Goal: Information Seeking & Learning: Check status

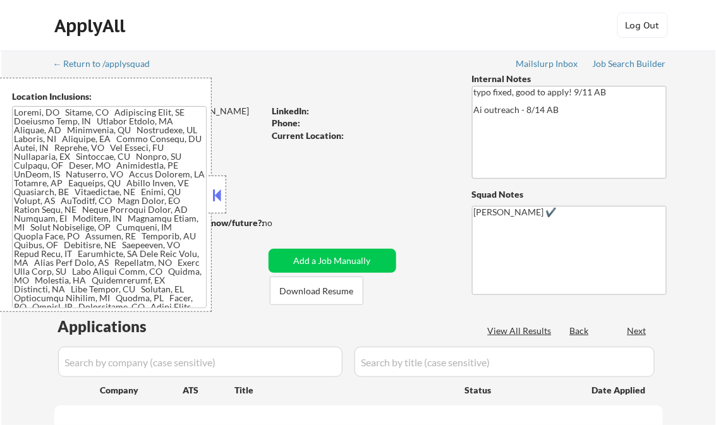
select select ""pending""
click at [214, 193] on button at bounding box center [217, 195] width 14 height 19
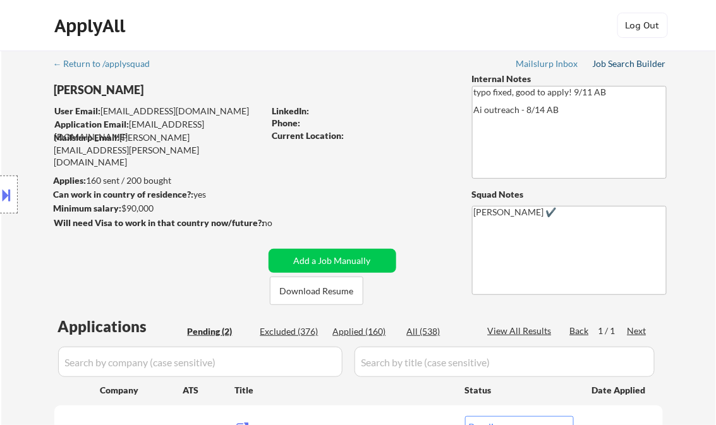
click at [622, 64] on div "Job Search Builder" at bounding box center [630, 63] width 74 height 9
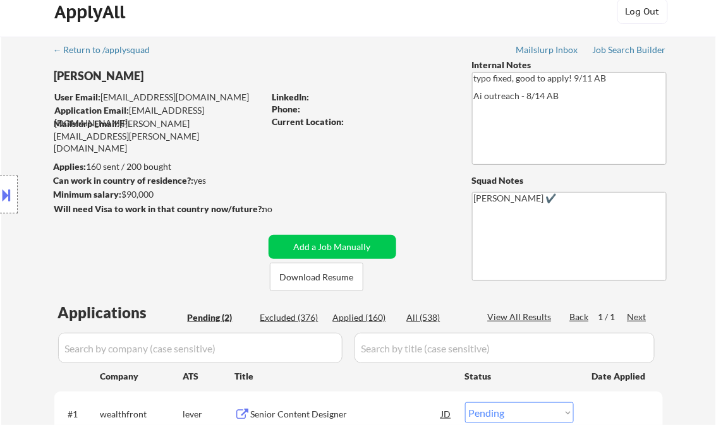
scroll to position [202, 0]
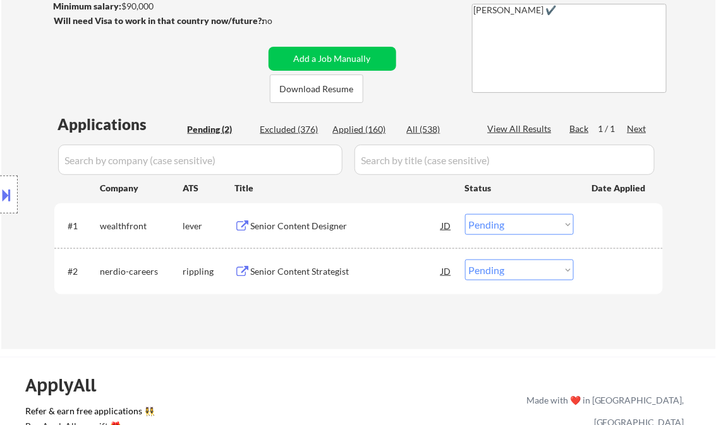
click at [307, 220] on div "Senior Content Designer" at bounding box center [346, 226] width 191 height 13
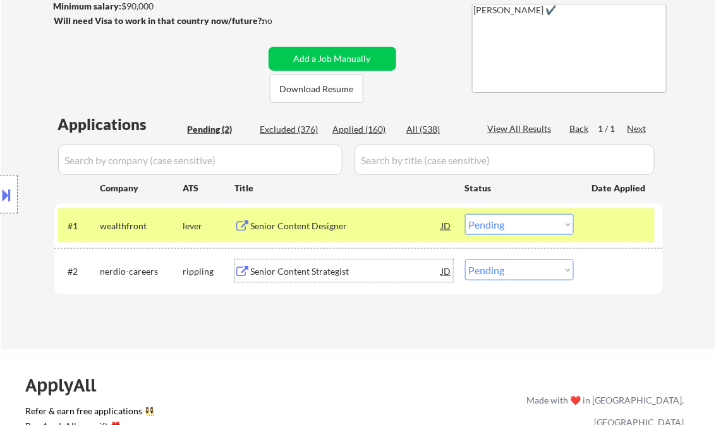
click at [322, 268] on div "Senior Content Strategist" at bounding box center [346, 271] width 191 height 13
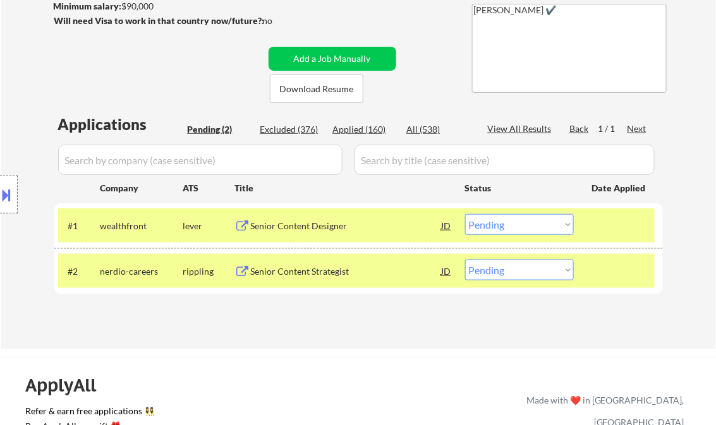
click at [24, 244] on div "Location Inclusions:" at bounding box center [113, 195] width 226 height 234
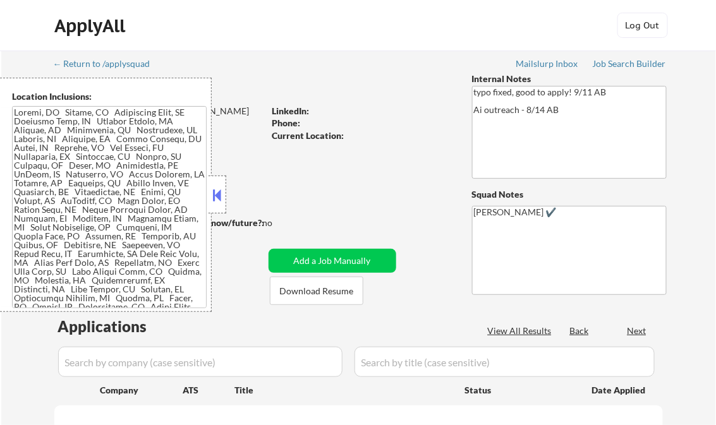
select select ""pending""
click at [216, 195] on button at bounding box center [217, 195] width 14 height 19
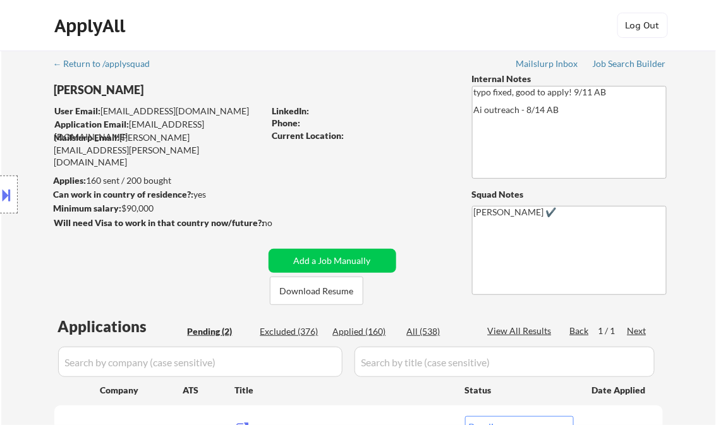
click at [360, 336] on div "Applied (160)" at bounding box center [364, 331] width 63 height 13
click at [533, 333] on div "View All Results" at bounding box center [522, 331] width 68 height 13
select select ""applied""
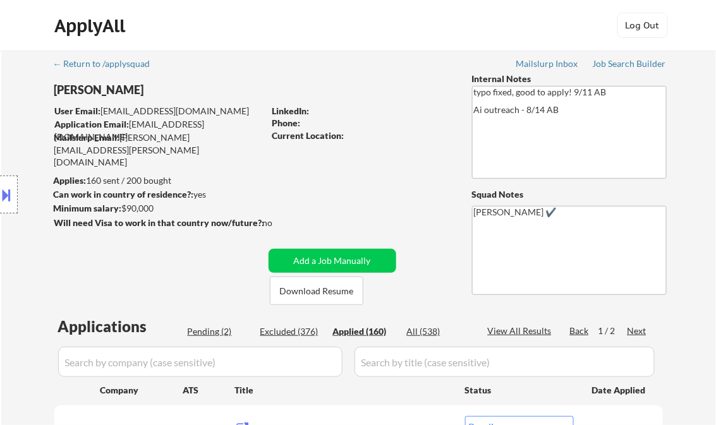
select select ""applied""
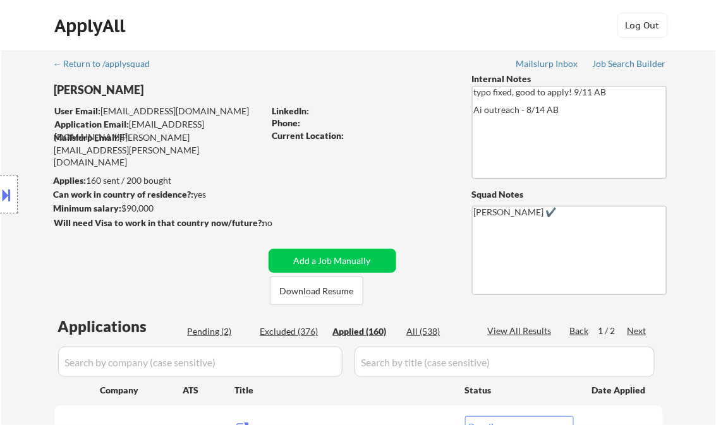
select select ""applied""
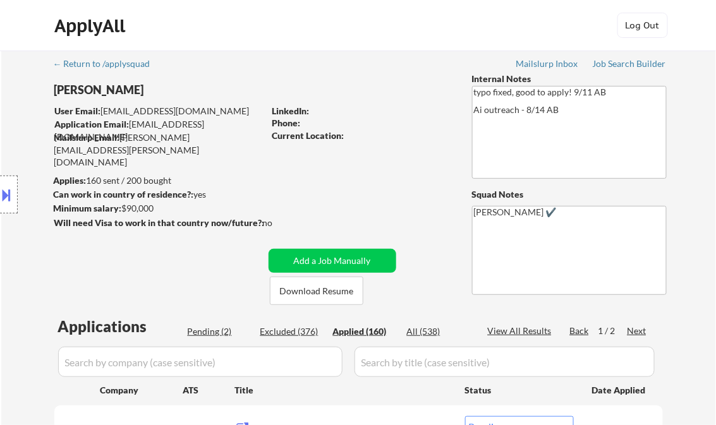
select select ""applied""
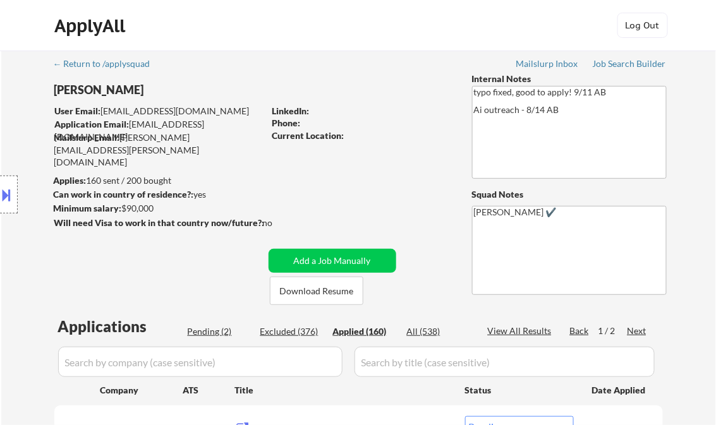
select select ""applied""
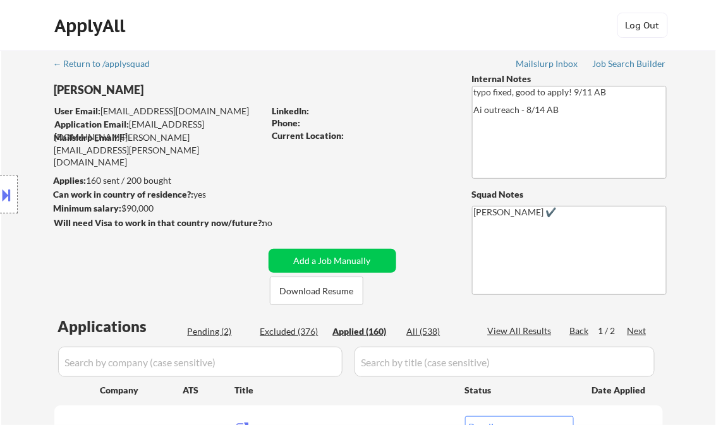
select select ""applied""
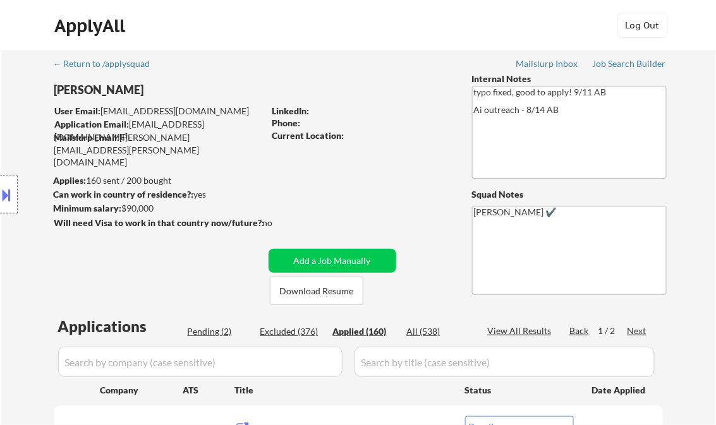
select select ""applied""
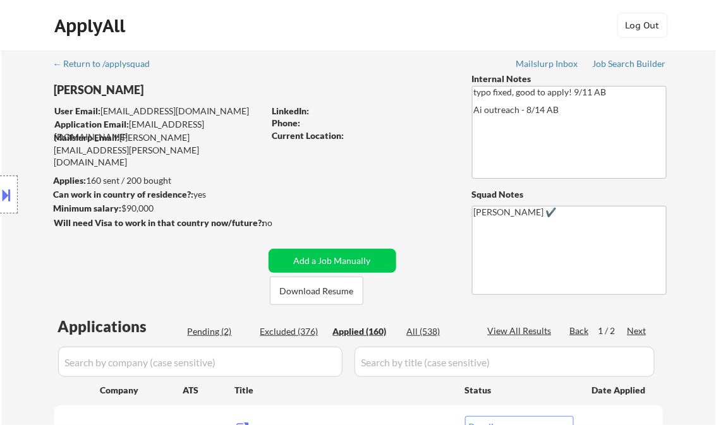
select select ""applied""
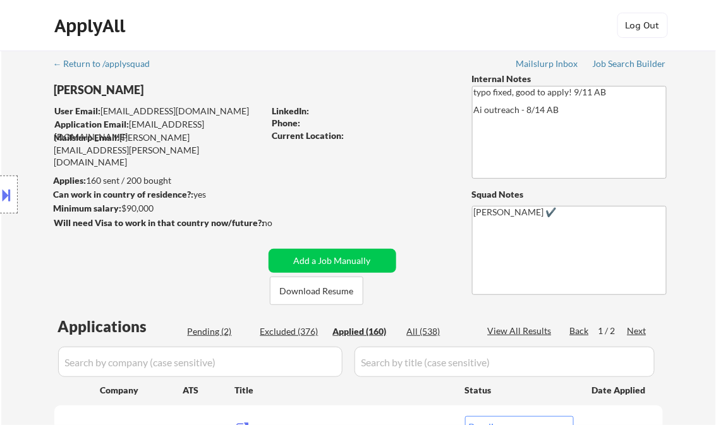
select select ""applied""
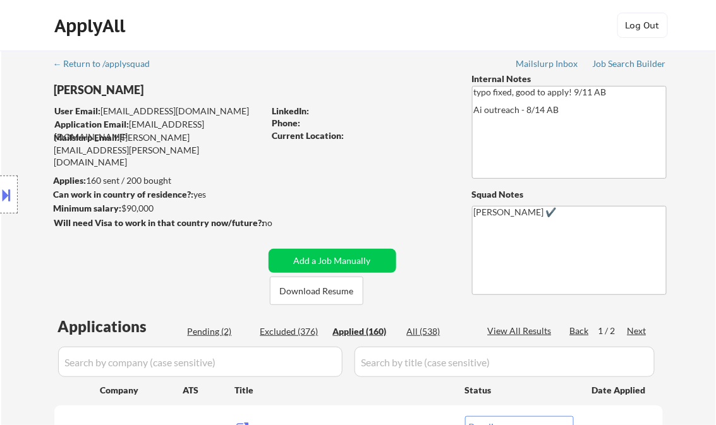
select select ""applied""
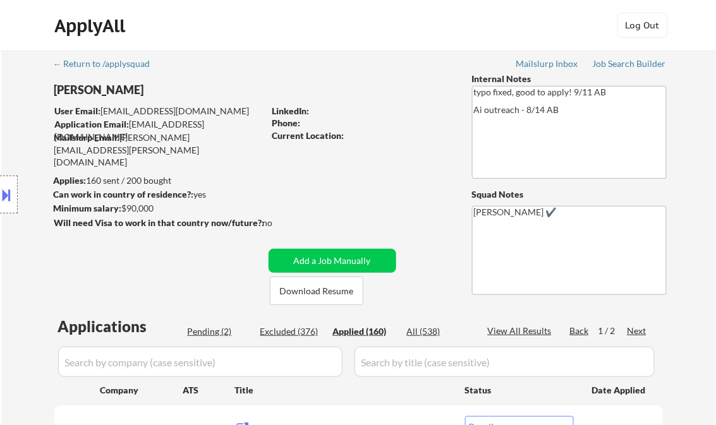
select select ""applied""
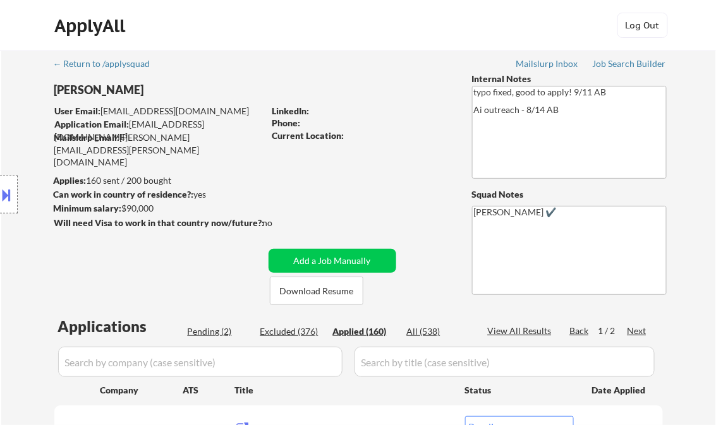
select select ""applied""
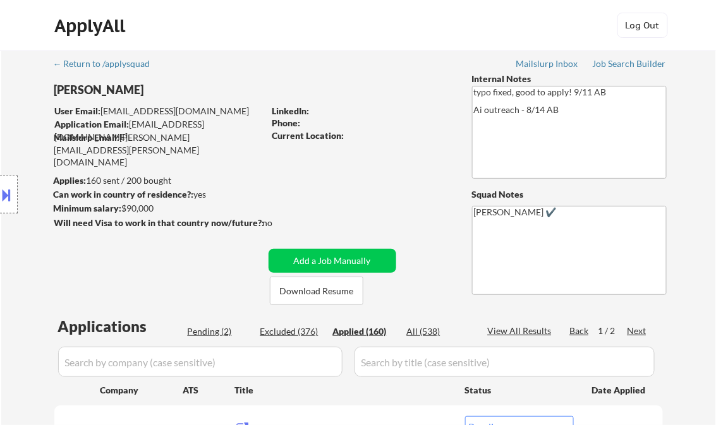
select select ""applied""
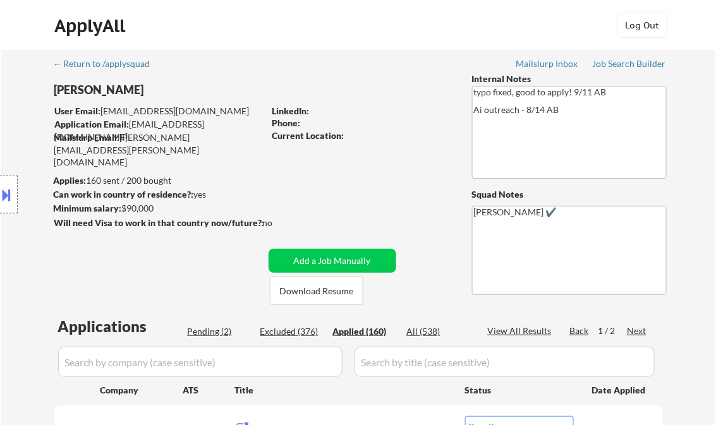
select select ""applied""
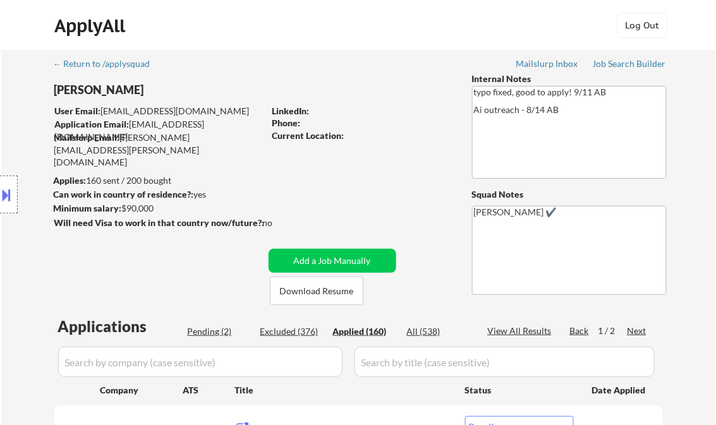
select select ""applied""
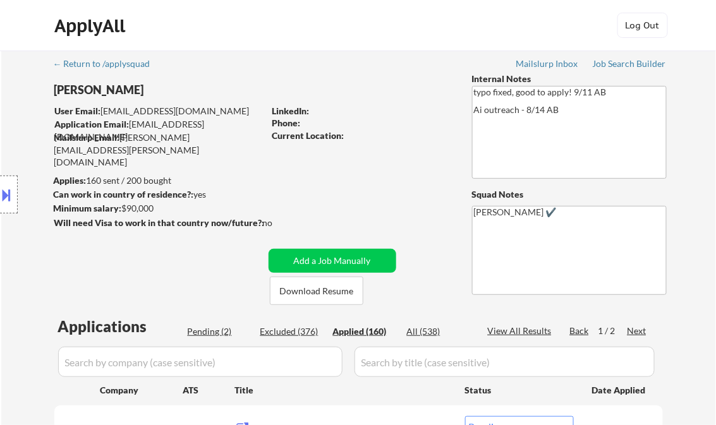
select select ""applied""
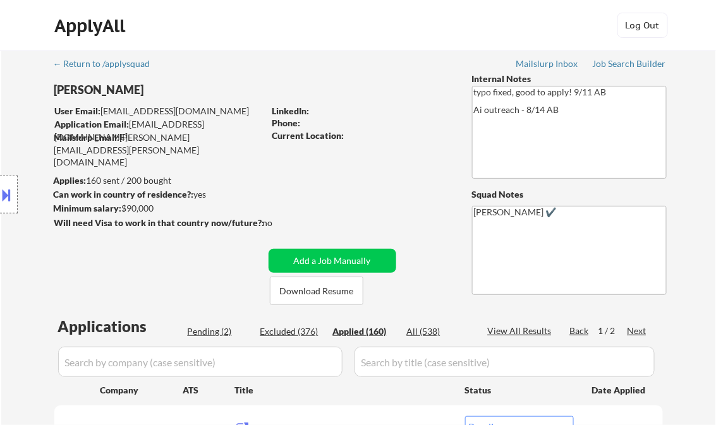
select select ""applied""
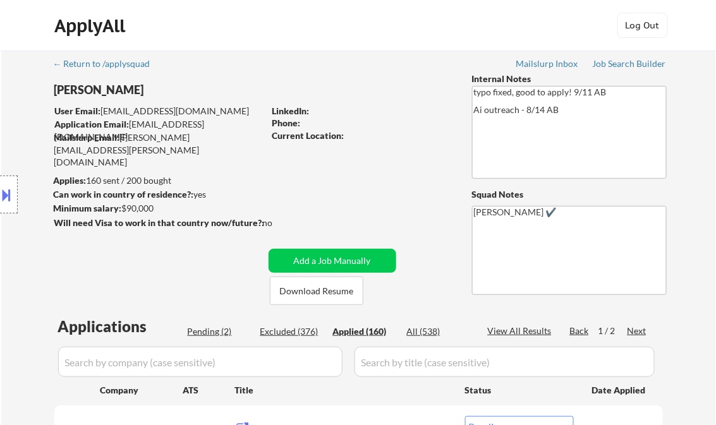
select select ""applied""
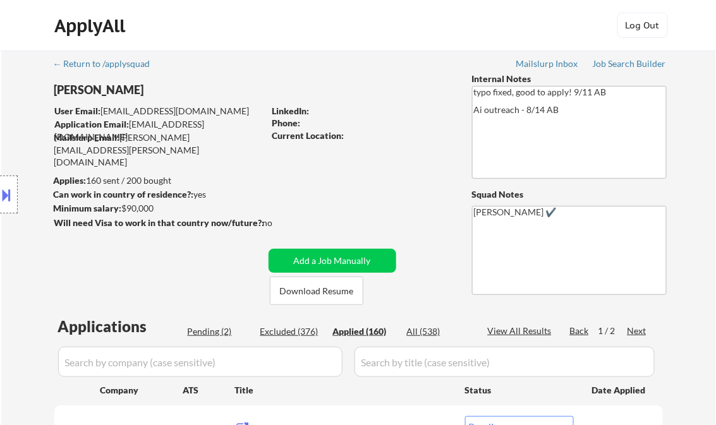
select select ""applied""
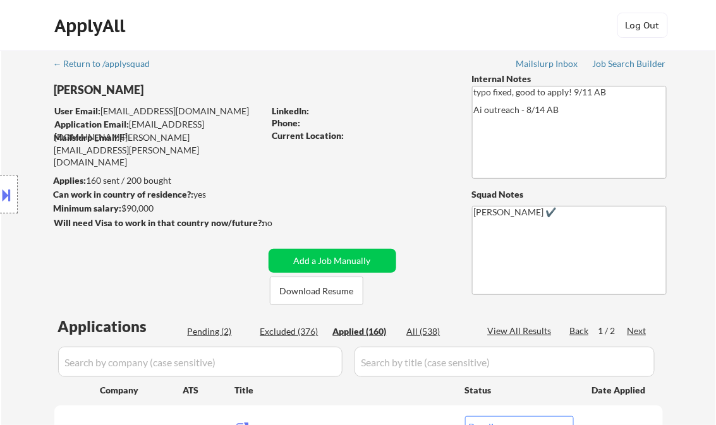
select select ""applied""
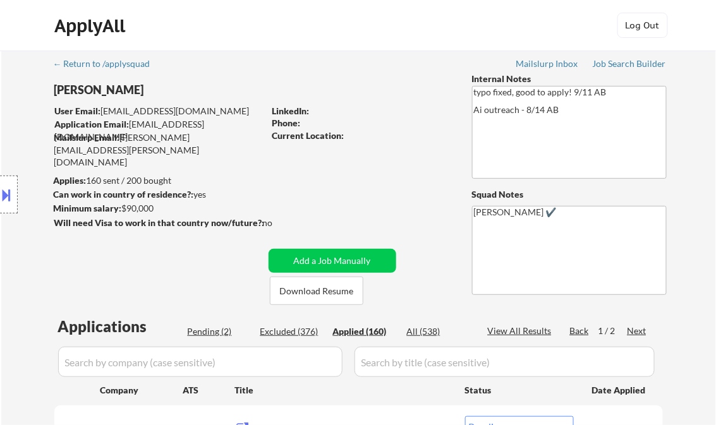
select select ""applied""
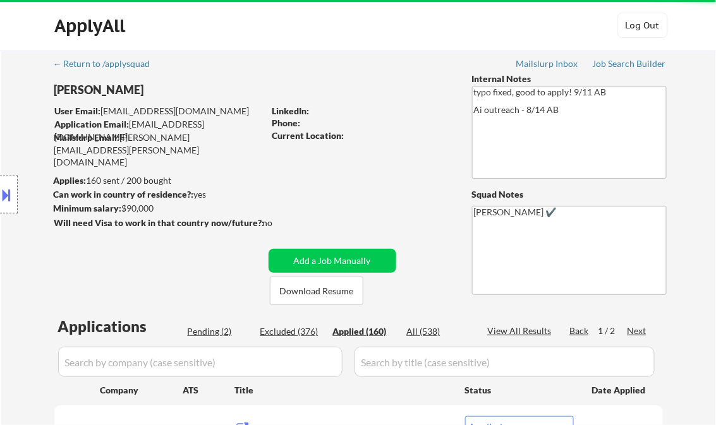
select select ""applied""
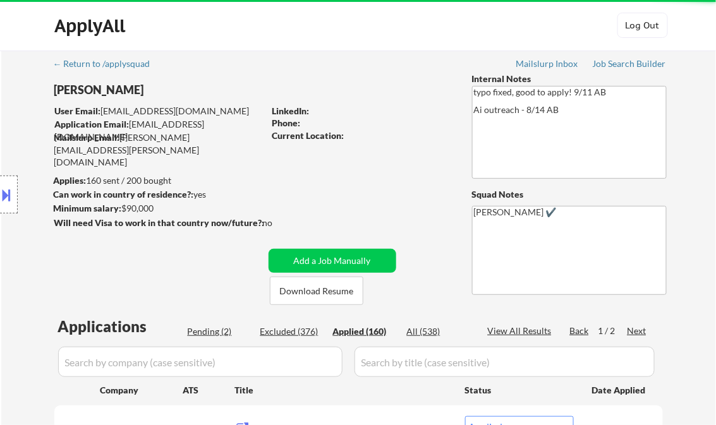
select select ""applied""
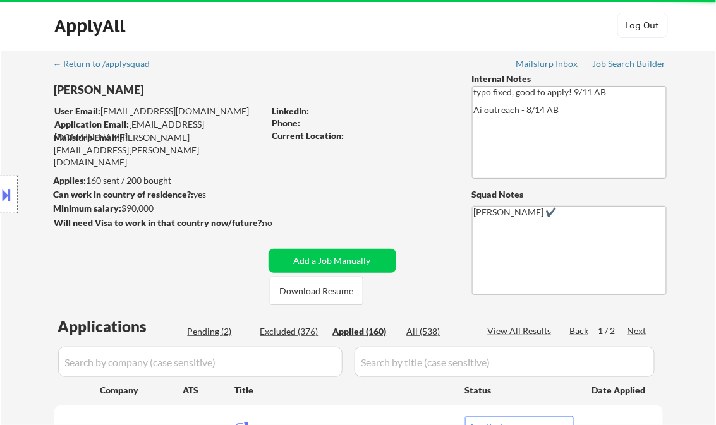
select select ""applied""
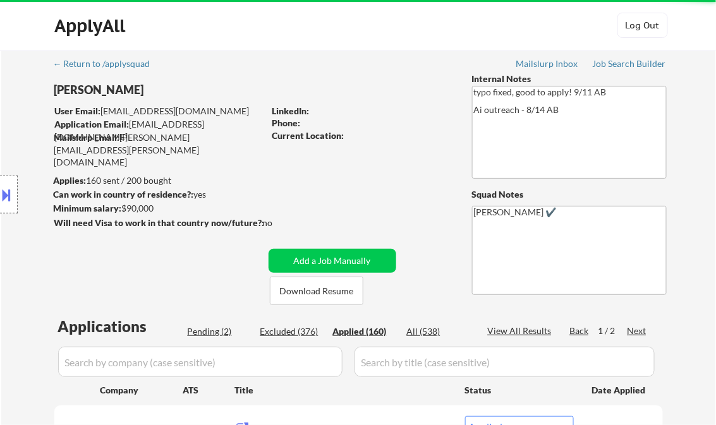
select select ""applied""
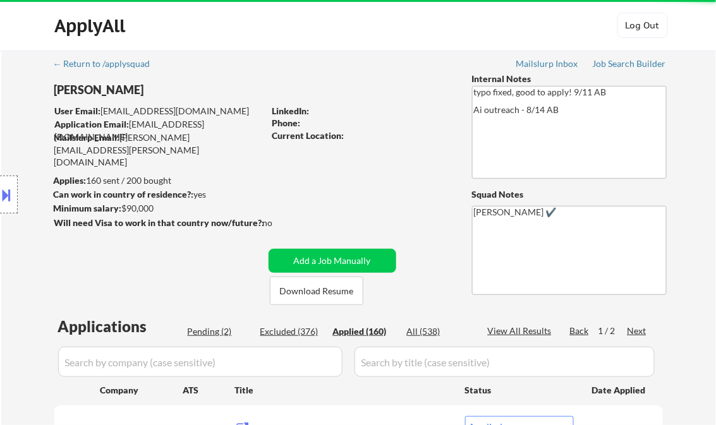
select select ""applied""
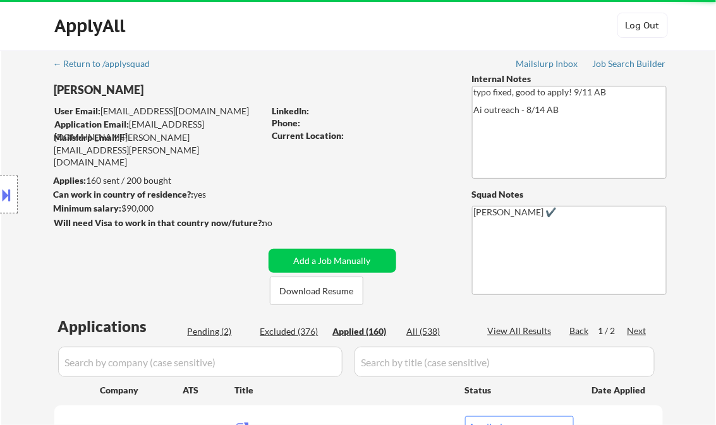
select select ""applied""
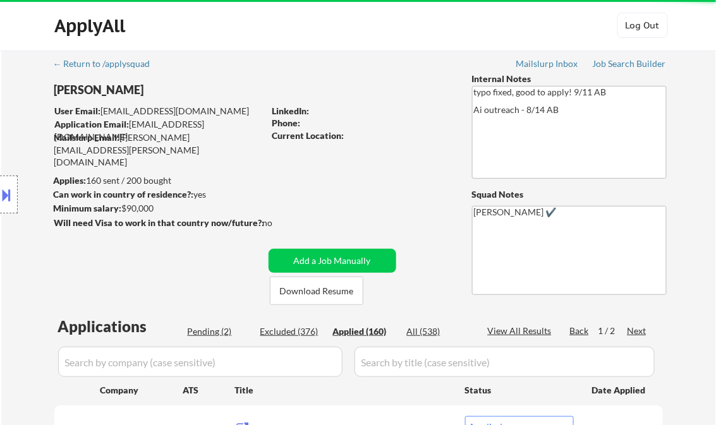
select select ""applied""
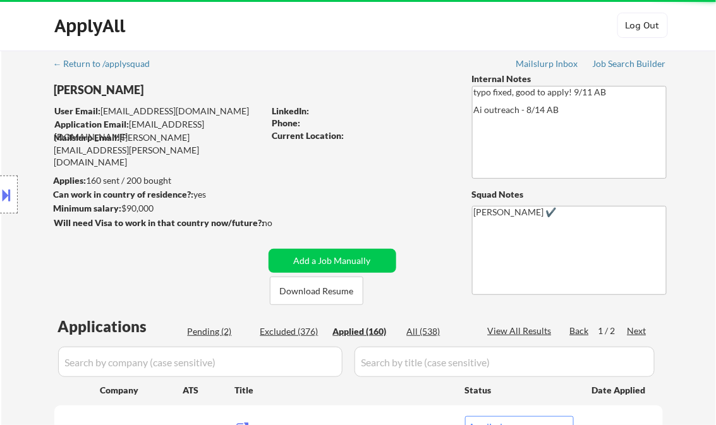
select select ""applied""
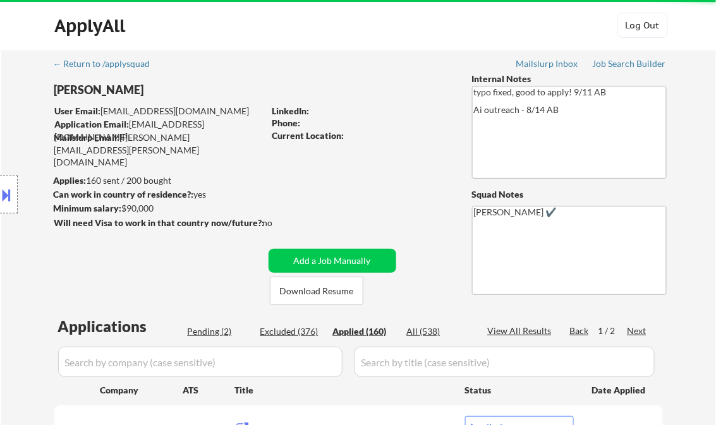
select select ""applied""
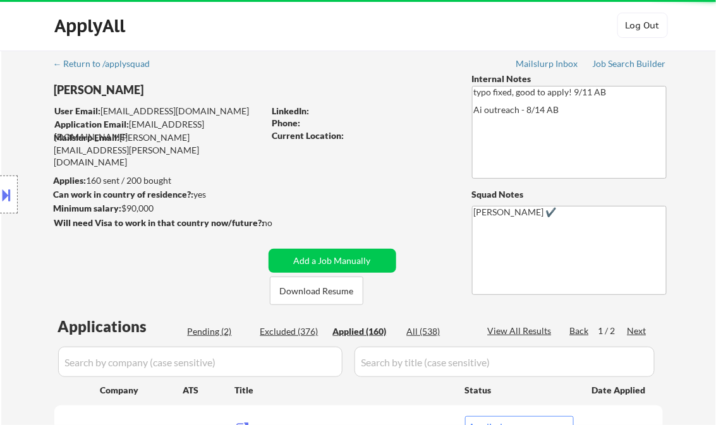
select select ""applied""
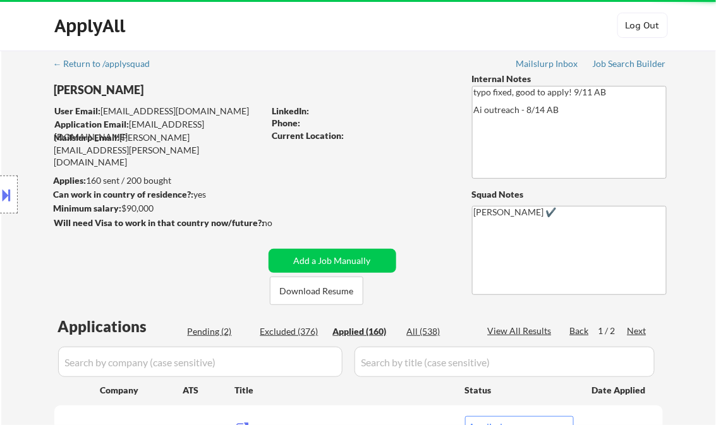
select select ""applied""
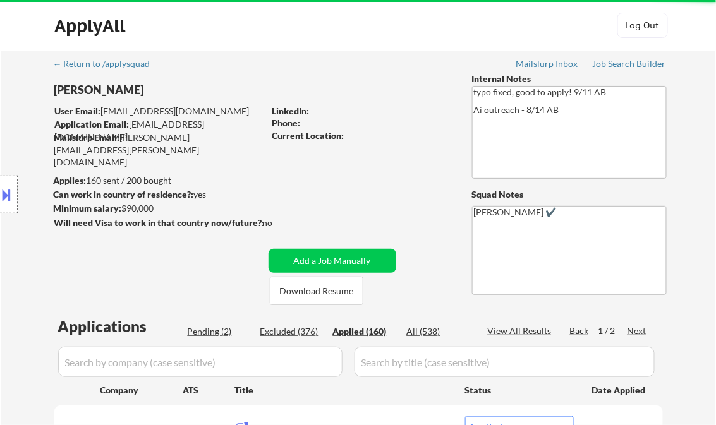
select select ""applied""
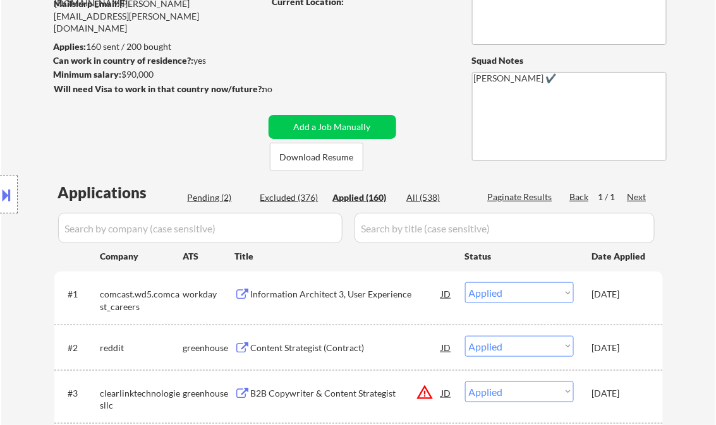
scroll to position [109, 0]
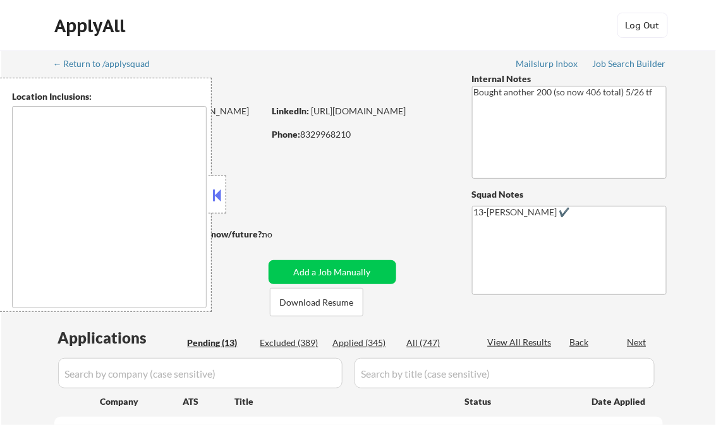
select select ""pending""
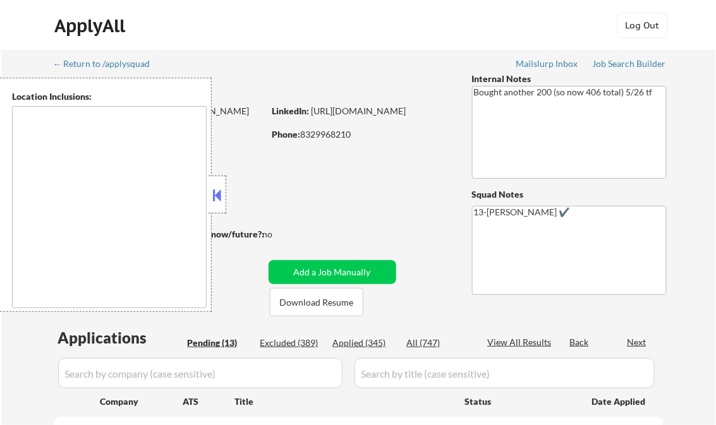
select select ""pending""
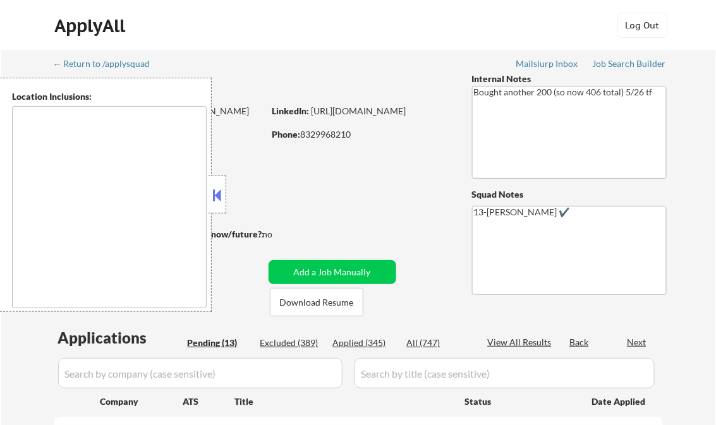
select select ""pending""
type textarea "remote"
click at [214, 202] on button at bounding box center [217, 195] width 14 height 19
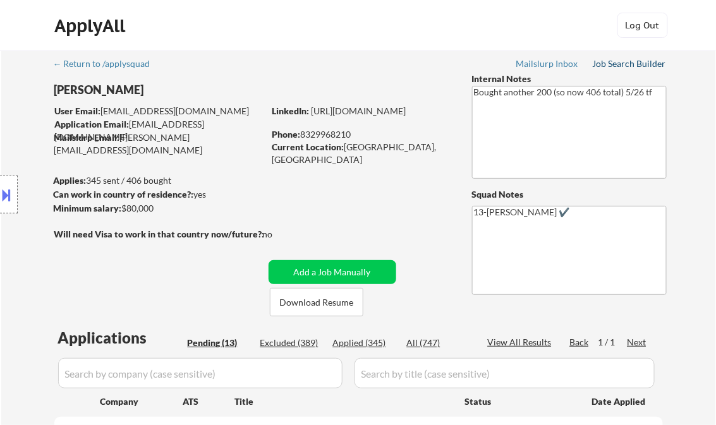
click at [631, 64] on div "Job Search Builder" at bounding box center [630, 63] width 74 height 9
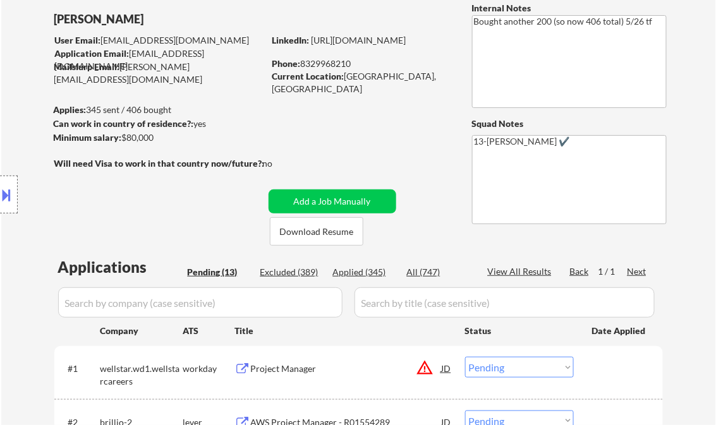
scroll to position [202, 0]
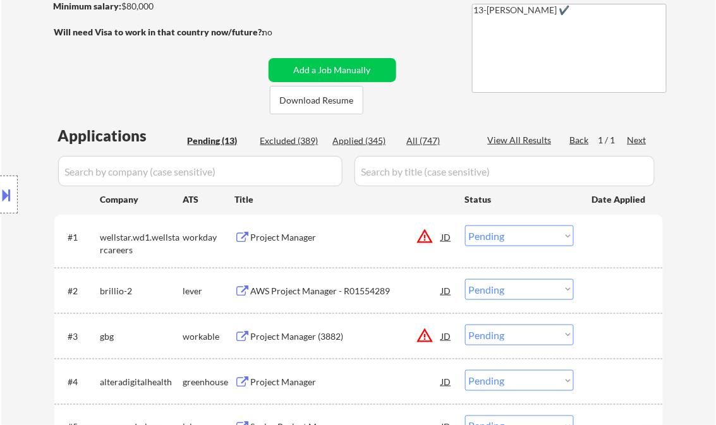
click at [290, 241] on div "Project Manager" at bounding box center [346, 237] width 191 height 13
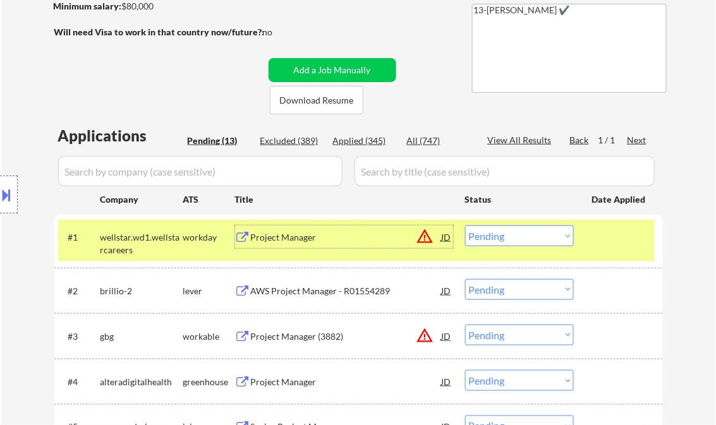
drag, startPoint x: 501, startPoint y: 238, endPoint x: 517, endPoint y: 248, distance: 19.6
click at [501, 238] on select "Choose an option... Pending Applied Excluded (Questions) Excluded (Expired) Exc…" at bounding box center [519, 236] width 109 height 21
click at [465, 226] on select "Choose an option... Pending Applied Excluded (Questions) Excluded (Expired) Exc…" at bounding box center [519, 236] width 109 height 21
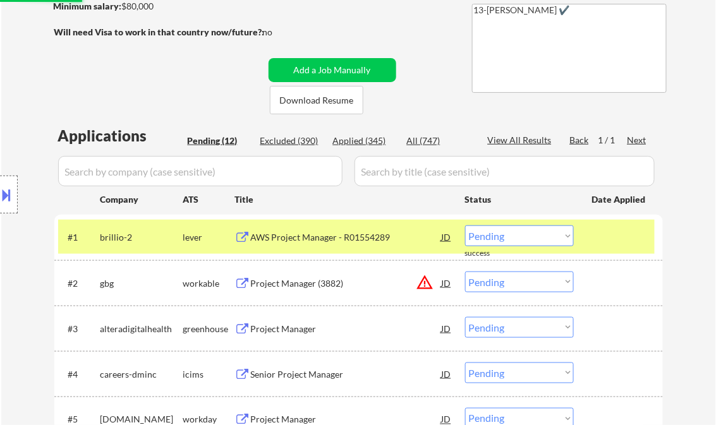
click at [307, 241] on div "AWS Project Manager - R01554289" at bounding box center [346, 237] width 191 height 13
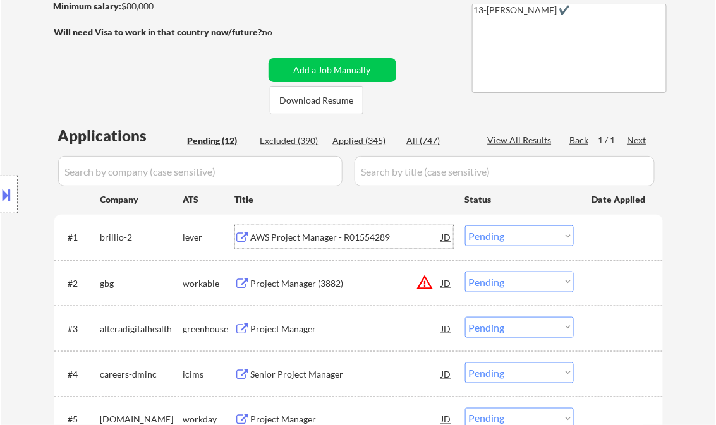
click at [301, 244] on div "AWS Project Manager - R01554289" at bounding box center [346, 237] width 191 height 23
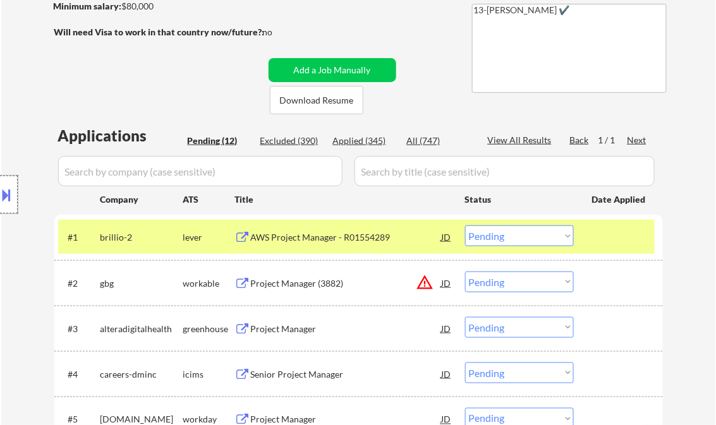
click at [14, 193] on div at bounding box center [9, 195] width 18 height 38
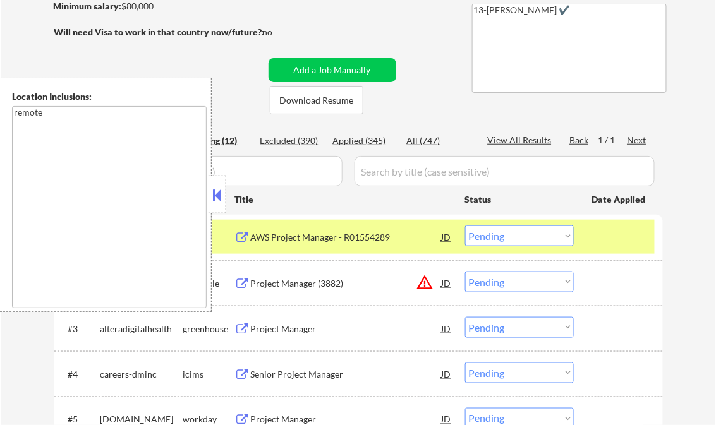
click at [217, 194] on button at bounding box center [217, 195] width 14 height 19
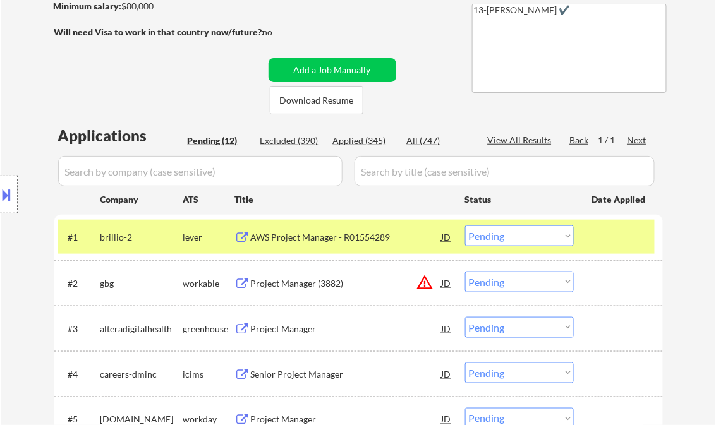
click at [495, 236] on select "Choose an option... Pending Applied Excluded (Questions) Excluded (Expired) Exc…" at bounding box center [519, 236] width 109 height 21
click at [465, 226] on select "Choose an option... Pending Applied Excluded (Questions) Excluded (Expired) Exc…" at bounding box center [519, 236] width 109 height 21
click at [325, 287] on div "Project Manager (3882)" at bounding box center [346, 283] width 191 height 13
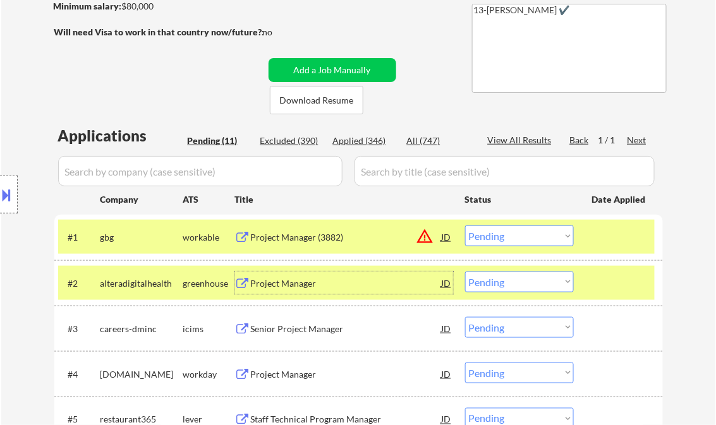
click at [508, 240] on select "Choose an option... Pending Applied Excluded (Questions) Excluded (Expired) Exc…" at bounding box center [519, 236] width 109 height 21
click at [465, 226] on select "Choose an option... Pending Applied Excluded (Questions) Excluded (Expired) Exc…" at bounding box center [519, 236] width 109 height 21
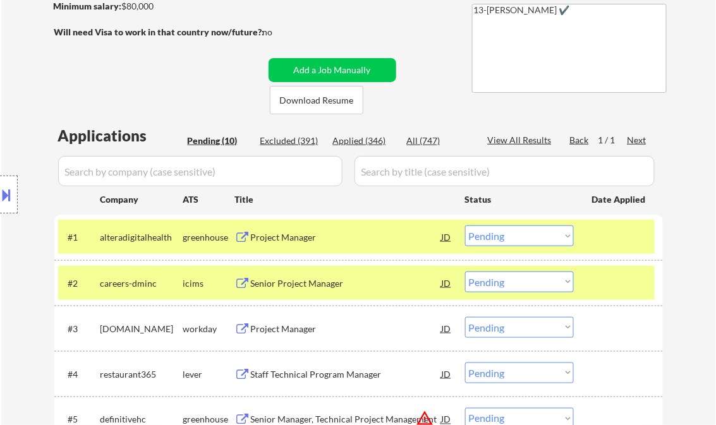
click at [290, 234] on div "Project Manager" at bounding box center [346, 237] width 191 height 13
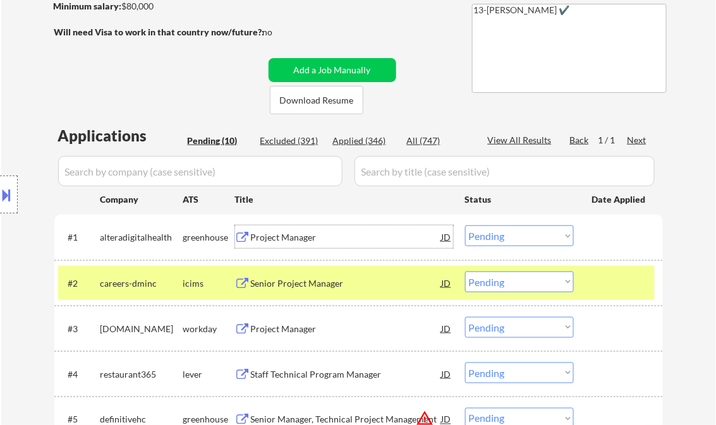
click at [620, 288] on div at bounding box center [620, 283] width 56 height 23
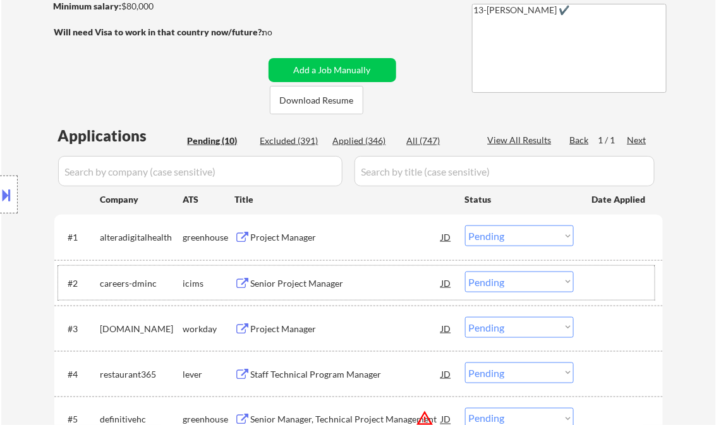
click at [496, 234] on select "Choose an option... Pending Applied Excluded (Questions) Excluded (Expired) Exc…" at bounding box center [519, 236] width 109 height 21
click at [465, 226] on select "Choose an option... Pending Applied Excluded (Questions) Excluded (Expired) Exc…" at bounding box center [519, 236] width 109 height 21
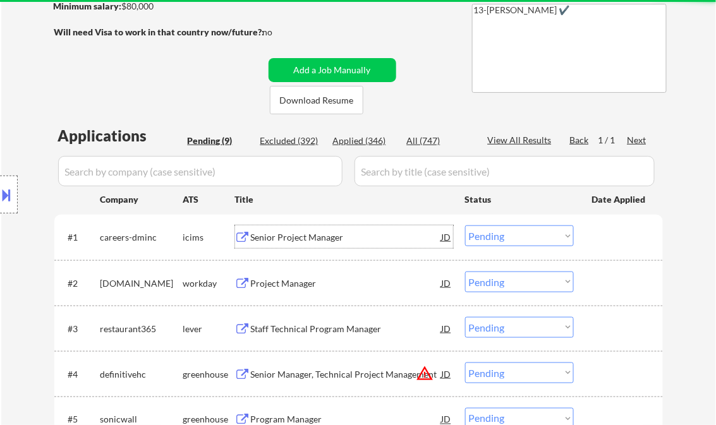
click at [286, 234] on div "Senior Project Manager" at bounding box center [346, 237] width 191 height 13
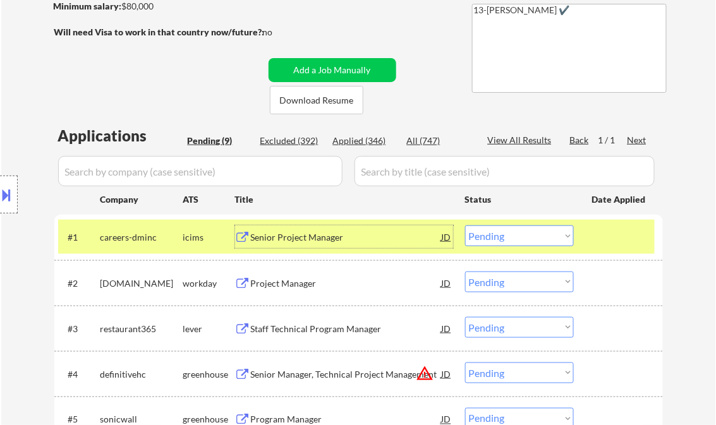
click at [505, 229] on select "Choose an option... Pending Applied Excluded (Questions) Excluded (Expired) Exc…" at bounding box center [519, 236] width 109 height 21
click at [465, 226] on select "Choose an option... Pending Applied Excluded (Questions) Excluded (Expired) Exc…" at bounding box center [519, 236] width 109 height 21
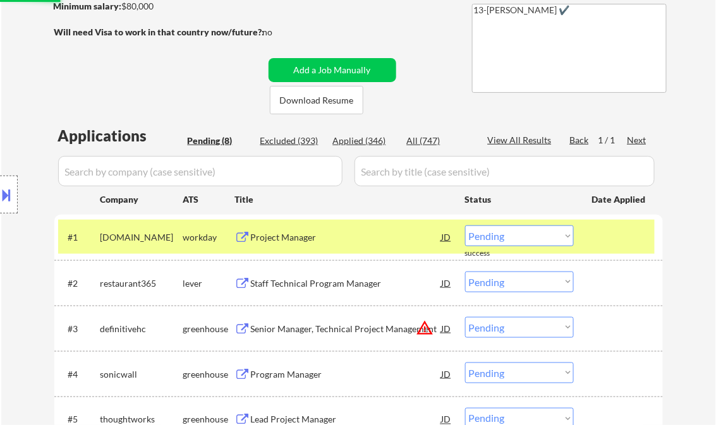
click at [312, 244] on div "Project Manager" at bounding box center [346, 237] width 191 height 23
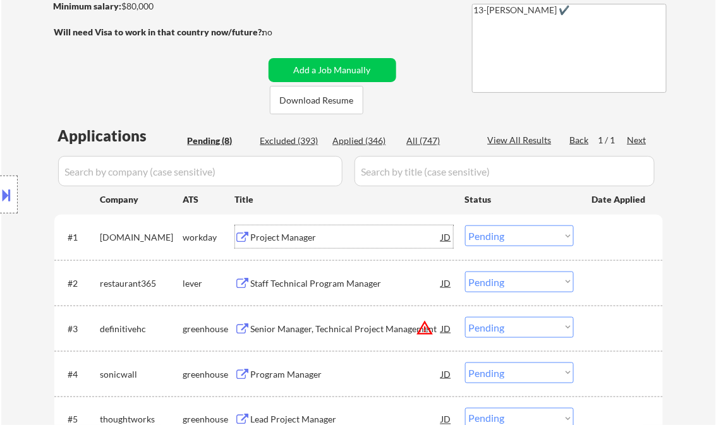
click at [276, 241] on div "Project Manager" at bounding box center [346, 237] width 191 height 13
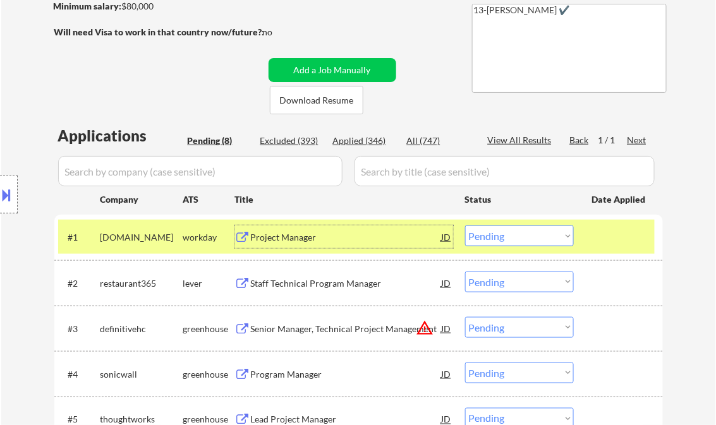
drag, startPoint x: 525, startPoint y: 240, endPoint x: 526, endPoint y: 246, distance: 6.4
click at [525, 240] on select "Choose an option... Pending Applied Excluded (Questions) Excluded (Expired) Exc…" at bounding box center [519, 236] width 109 height 21
click at [465, 226] on select "Choose an option... Pending Applied Excluded (Questions) Excluded (Expired) Exc…" at bounding box center [519, 236] width 109 height 21
click at [290, 243] on div "Project Manager" at bounding box center [346, 237] width 191 height 13
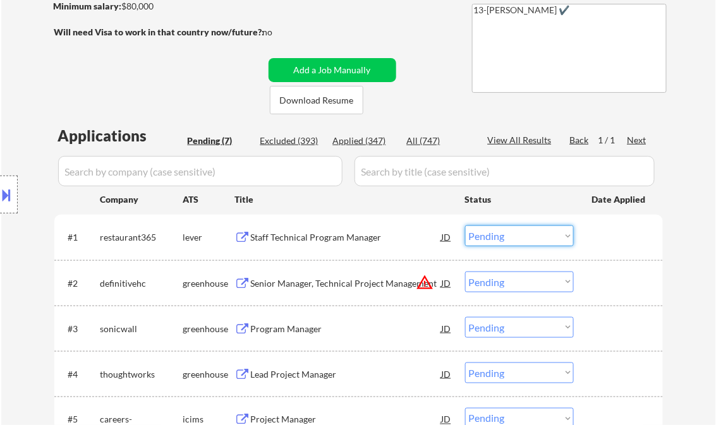
click at [501, 241] on select "Choose an option... Pending Applied Excluded (Questions) Excluded (Expired) Exc…" at bounding box center [519, 236] width 109 height 21
click at [465, 226] on select "Choose an option... Pending Applied Excluded (Questions) Excluded (Expired) Exc…" at bounding box center [519, 236] width 109 height 21
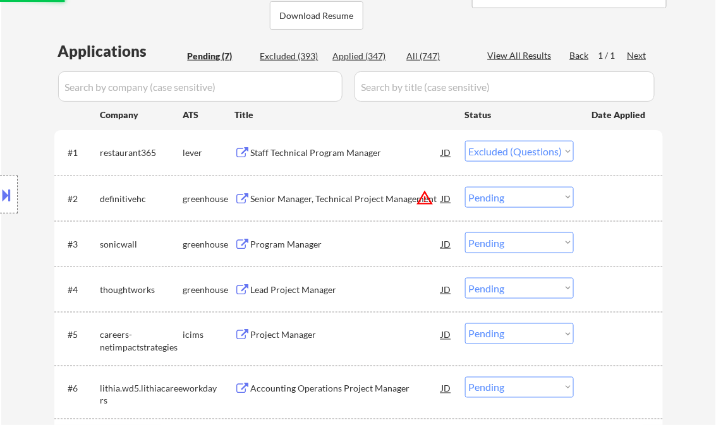
scroll to position [303, 0]
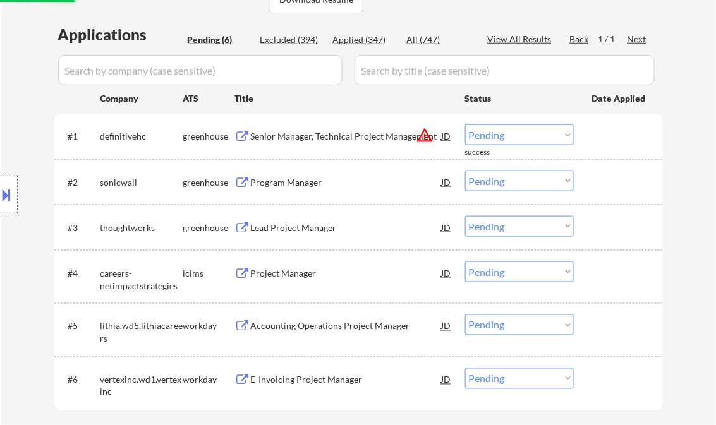
click at [288, 145] on div "Senior Manager, Technical Project Management" at bounding box center [346, 136] width 191 height 23
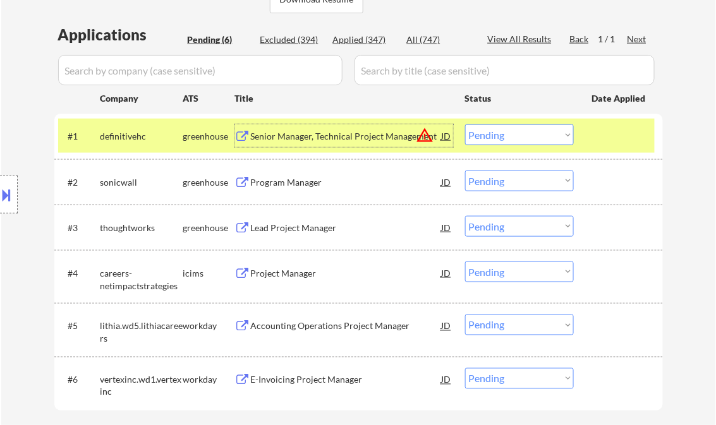
drag, startPoint x: 516, startPoint y: 138, endPoint x: 518, endPoint y: 146, distance: 7.8
click at [516, 138] on select "Choose an option... Pending Applied Excluded (Questions) Excluded (Expired) Exc…" at bounding box center [519, 135] width 109 height 21
click at [465, 125] on select "Choose an option... Pending Applied Excluded (Questions) Excluded (Expired) Exc…" at bounding box center [519, 135] width 109 height 21
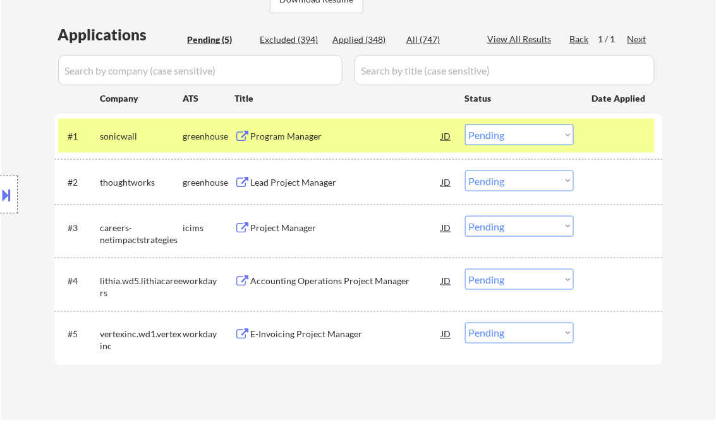
click at [268, 138] on div "Program Manager" at bounding box center [346, 136] width 191 height 13
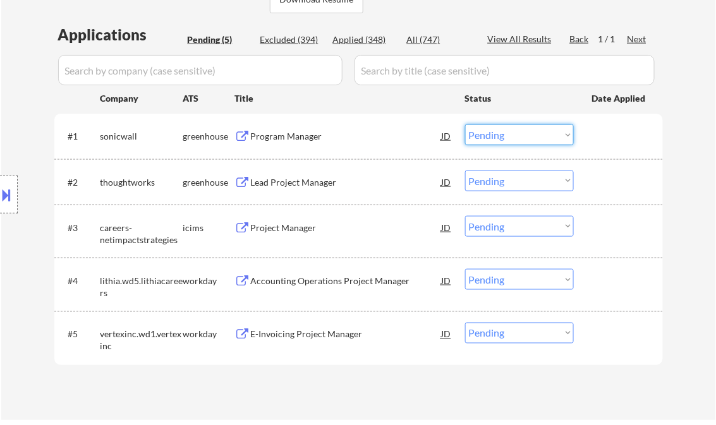
drag, startPoint x: 511, startPoint y: 129, endPoint x: 523, endPoint y: 145, distance: 20.7
click at [511, 129] on select "Choose an option... Pending Applied Excluded (Questions) Excluded (Expired) Exc…" at bounding box center [519, 135] width 109 height 21
click at [465, 125] on select "Choose an option... Pending Applied Excluded (Questions) Excluded (Expired) Exc…" at bounding box center [519, 135] width 109 height 21
click at [337, 185] on div "Lead Project Manager" at bounding box center [346, 182] width 191 height 13
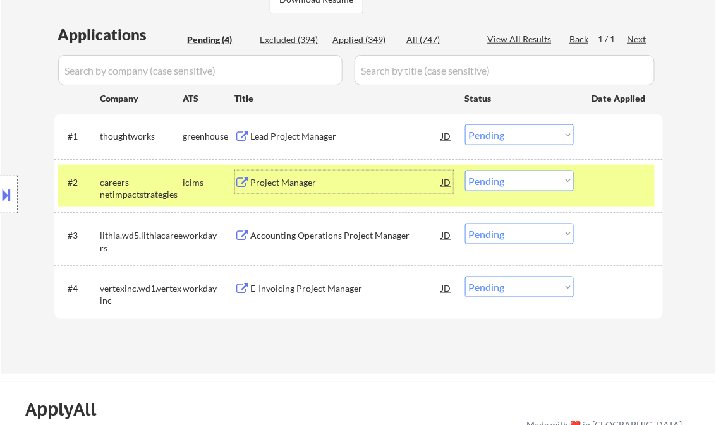
click at [503, 128] on select "Choose an option... Pending Applied Excluded (Questions) Excluded (Expired) Exc…" at bounding box center [519, 135] width 109 height 21
click at [465, 125] on select "Choose an option... Pending Applied Excluded (Questions) Excluded (Expired) Exc…" at bounding box center [519, 135] width 109 height 21
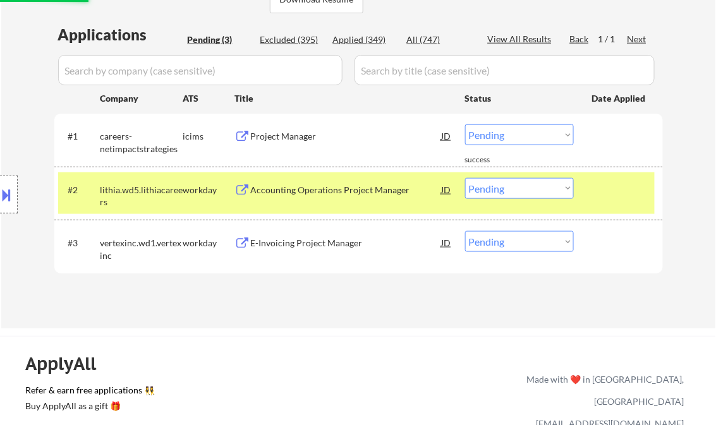
click at [289, 143] on div "Project Manager" at bounding box center [346, 136] width 191 height 23
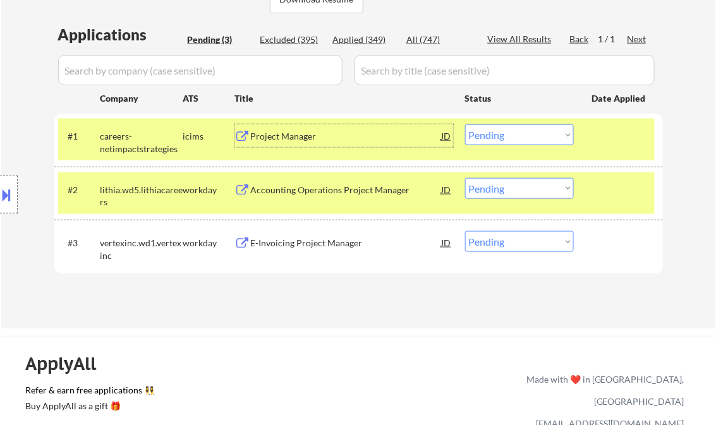
click at [525, 138] on select "Choose an option... Pending Applied Excluded (Questions) Excluded (Expired) Exc…" at bounding box center [519, 135] width 109 height 21
click at [465, 125] on select "Choose an option... Pending Applied Excluded (Questions) Excluded (Expired) Exc…" at bounding box center [519, 135] width 109 height 21
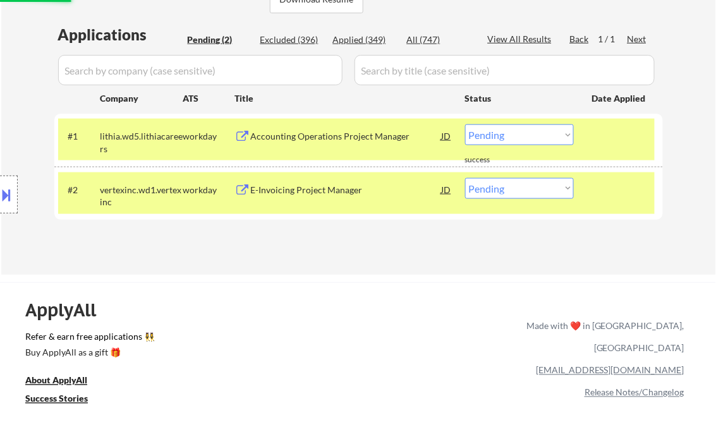
click at [339, 144] on div "Accounting Operations Project Manager" at bounding box center [346, 136] width 191 height 23
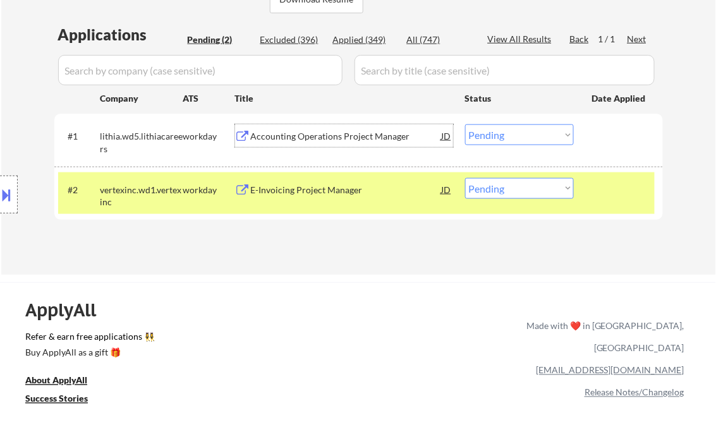
drag, startPoint x: 507, startPoint y: 133, endPoint x: 512, endPoint y: 145, distance: 12.8
click at [507, 133] on select "Choose an option... Pending Applied Excluded (Questions) Excluded (Expired) Exc…" at bounding box center [519, 135] width 109 height 21
click at [465, 125] on select "Choose an option... Pending Applied Excluded (Questions) Excluded (Expired) Exc…" at bounding box center [519, 135] width 109 height 21
click at [321, 193] on div "E-Invoicing Project Manager" at bounding box center [346, 190] width 191 height 13
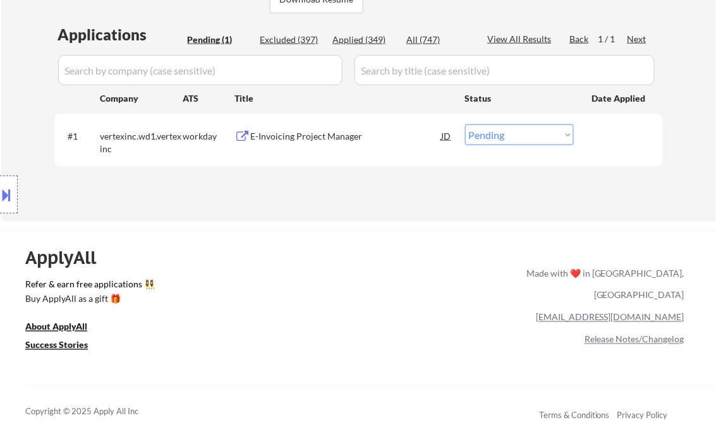
click at [527, 140] on select "Choose an option... Pending Applied Excluded (Questions) Excluded (Expired) Exc…" at bounding box center [519, 135] width 109 height 21
select select ""excluded__other_""
click at [465, 125] on select "Choose an option... Pending Applied Excluded (Questions) Excluded (Expired) Exc…" at bounding box center [519, 135] width 109 height 21
click at [349, 269] on div "ApplyAll Refer & earn free applications 👯‍♀️ Buy ApplyAll as a gift 🎁 About App…" at bounding box center [358, 338] width 716 height 200
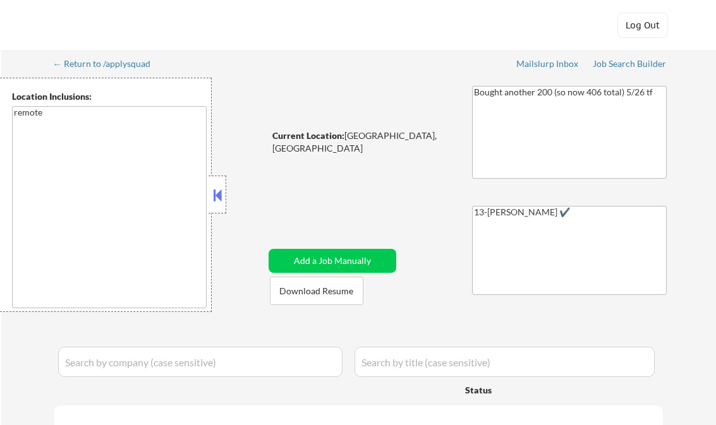
select select ""pending""
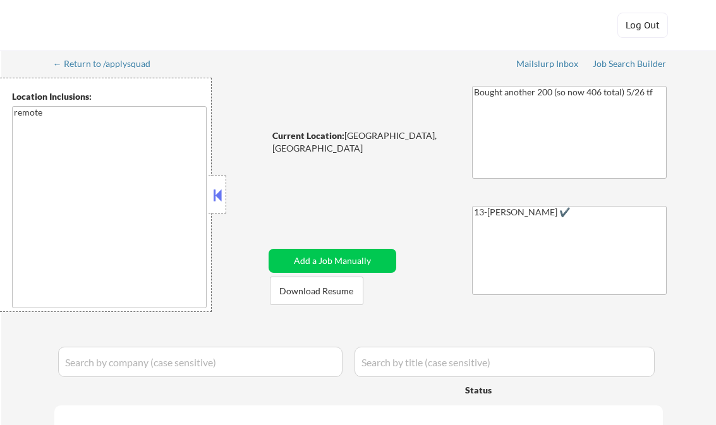
select select ""pending""
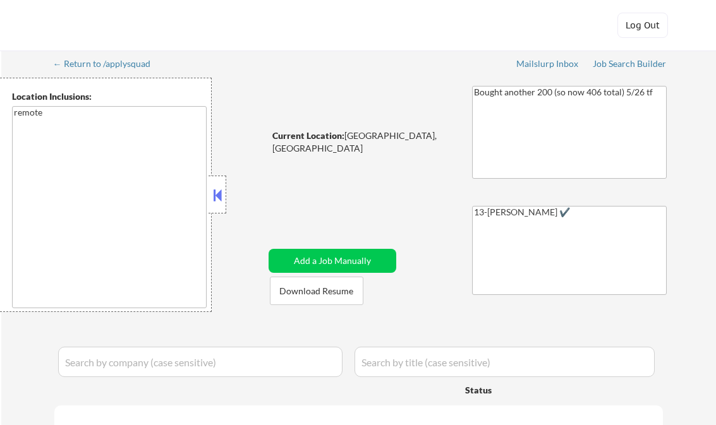
select select ""pending""
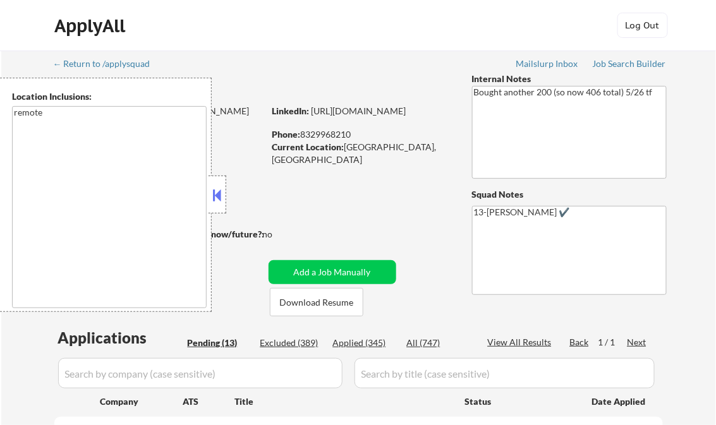
click at [213, 195] on button at bounding box center [217, 195] width 14 height 19
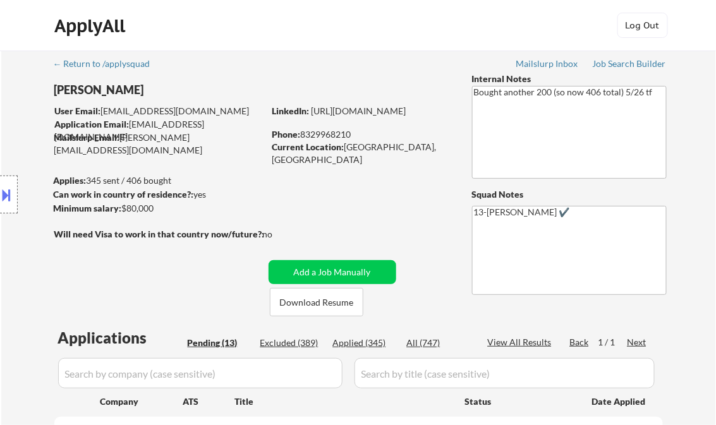
click at [372, 344] on div "Applied (345)" at bounding box center [364, 343] width 63 height 13
select select ""applied""
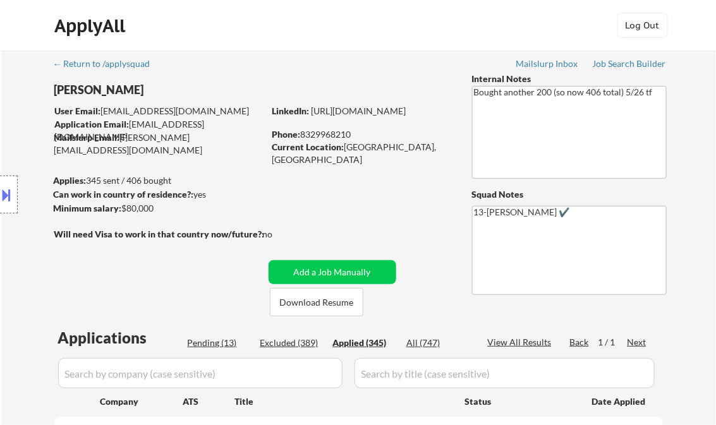
select select ""applied""
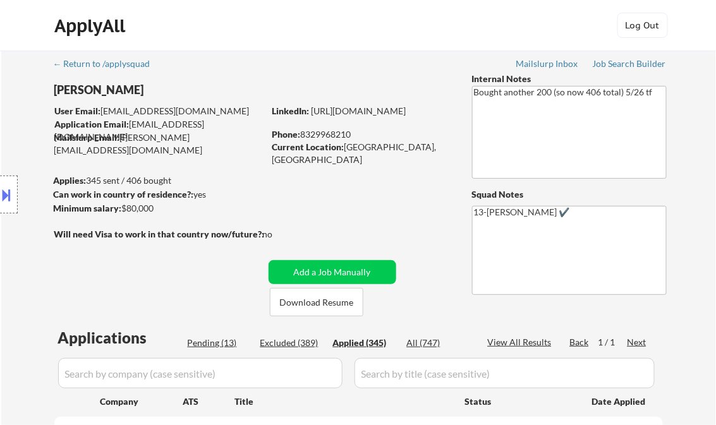
select select ""applied""
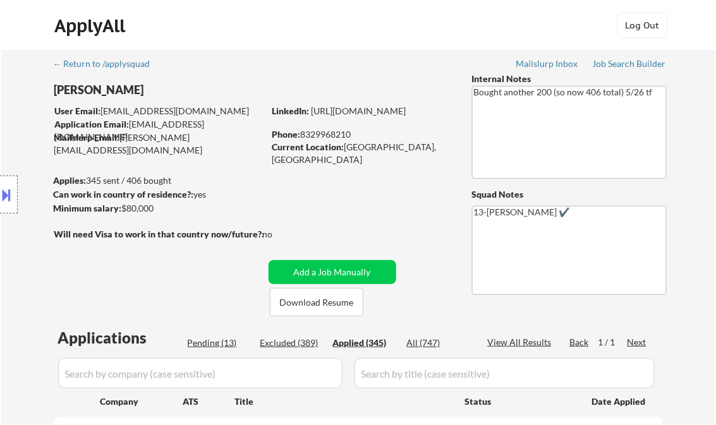
select select ""applied""
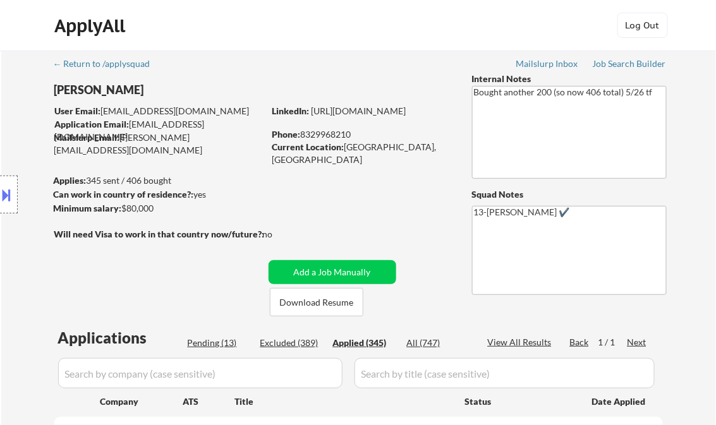
select select ""applied""
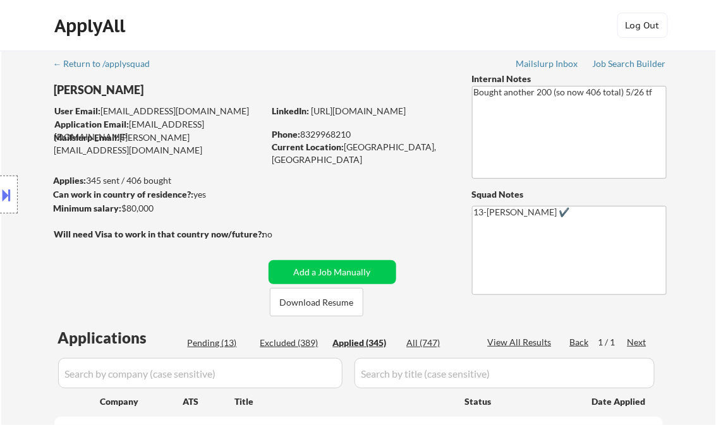
select select ""applied""
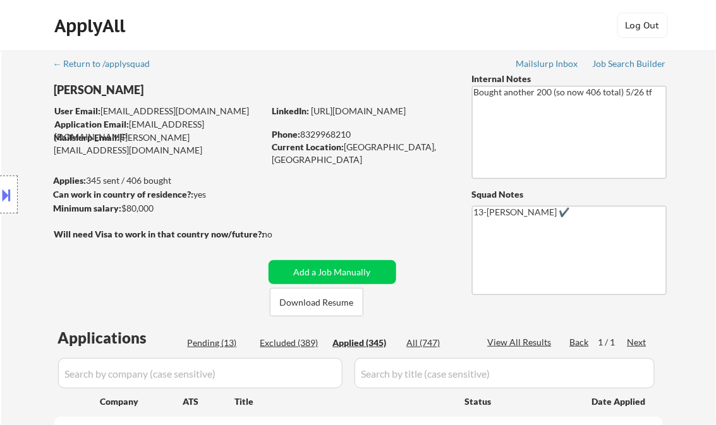
select select ""applied""
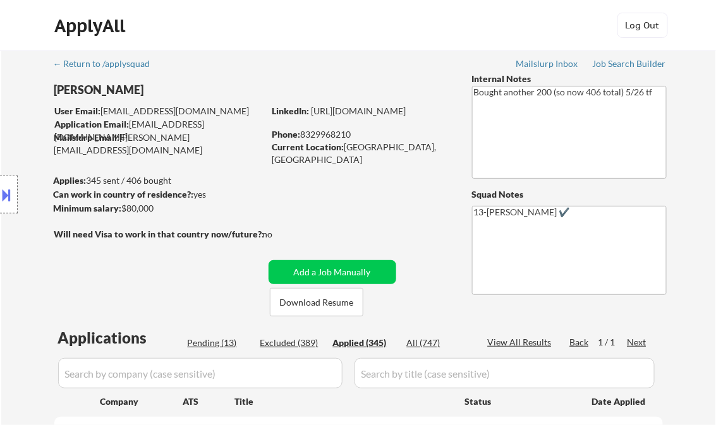
select select ""applied""
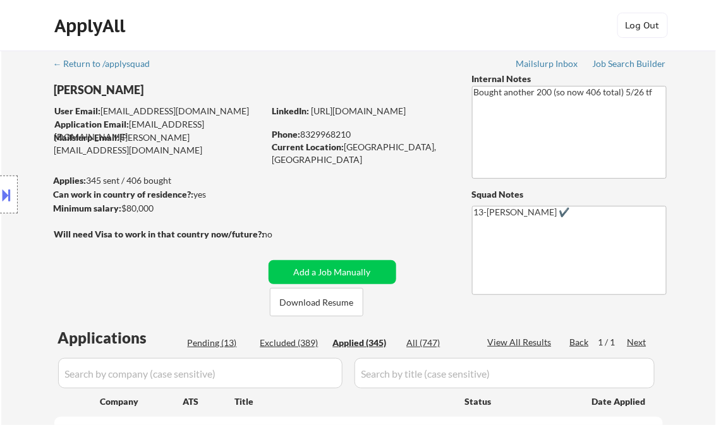
select select ""applied""
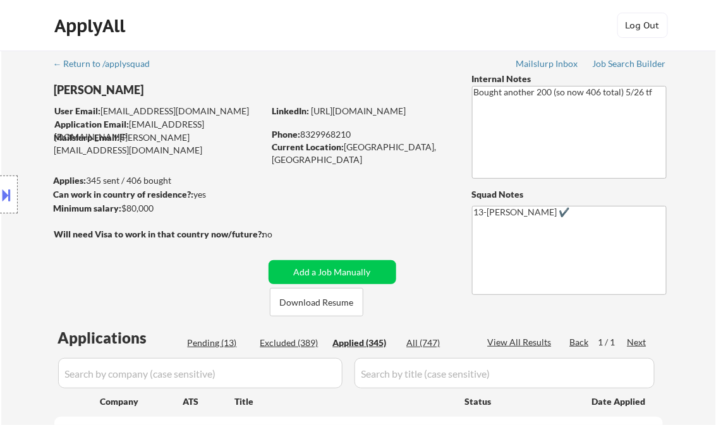
select select ""applied""
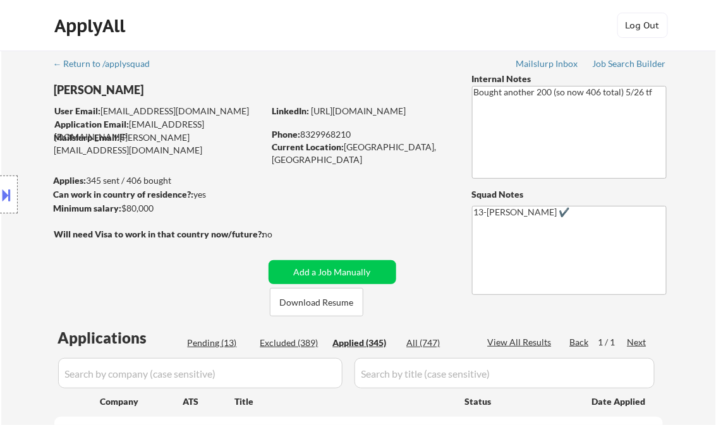
select select ""applied""
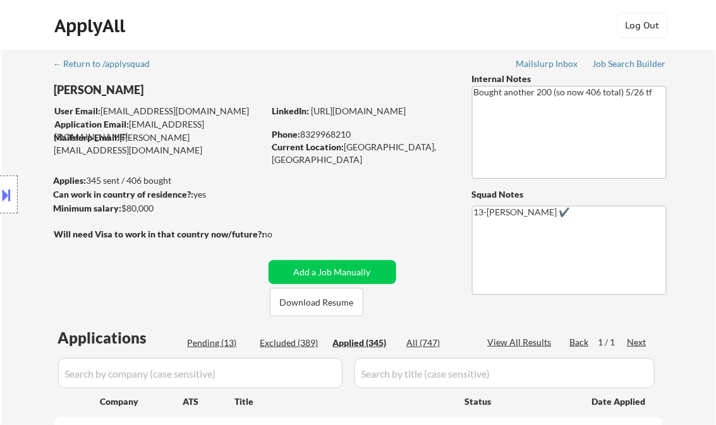
select select ""applied""
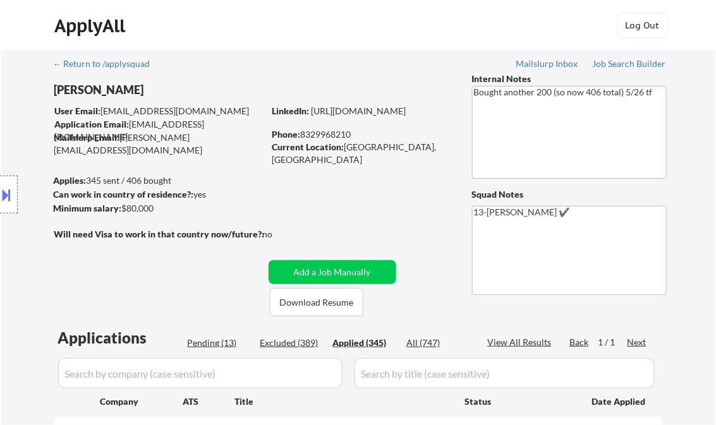
select select ""applied""
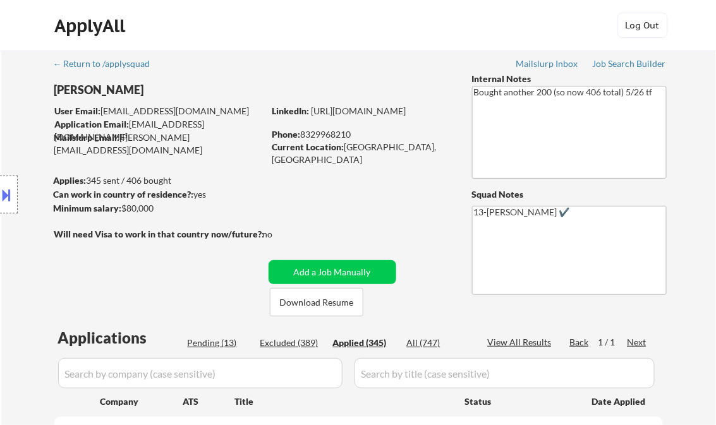
select select ""applied""
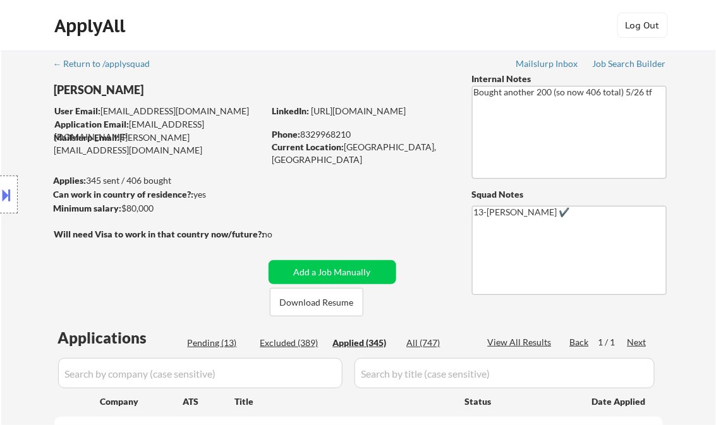
select select ""applied""
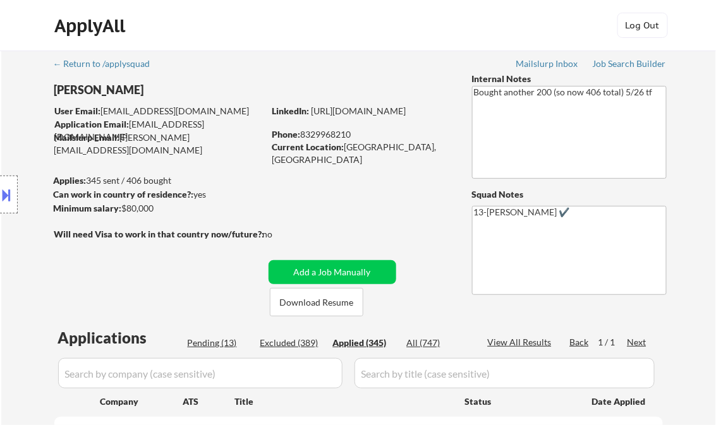
select select ""applied""
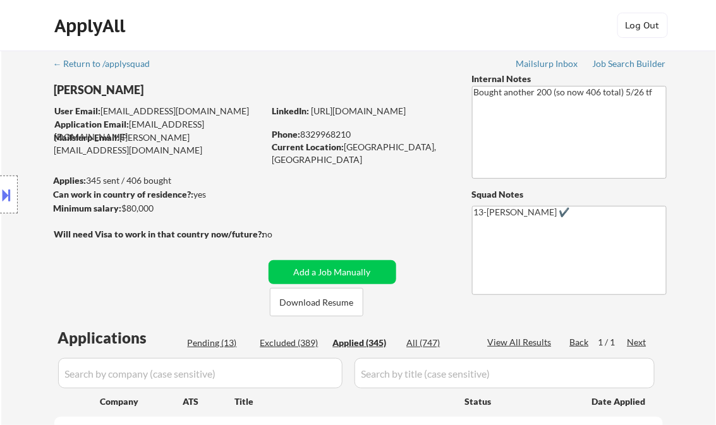
select select ""applied""
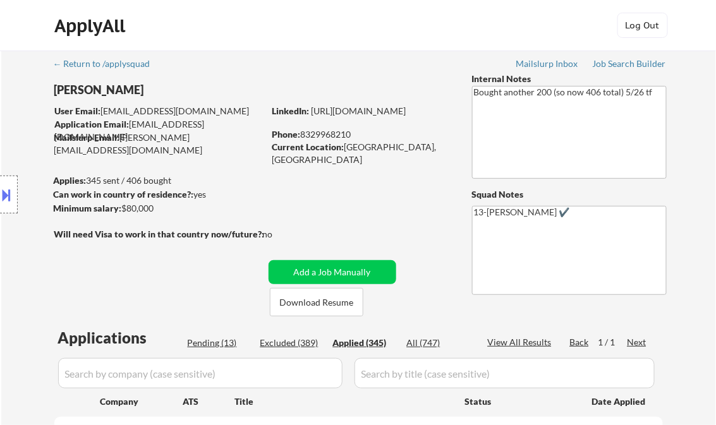
select select ""applied""
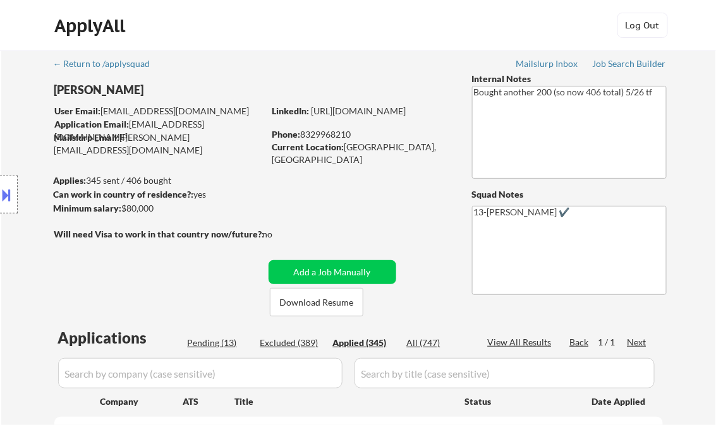
select select ""applied""
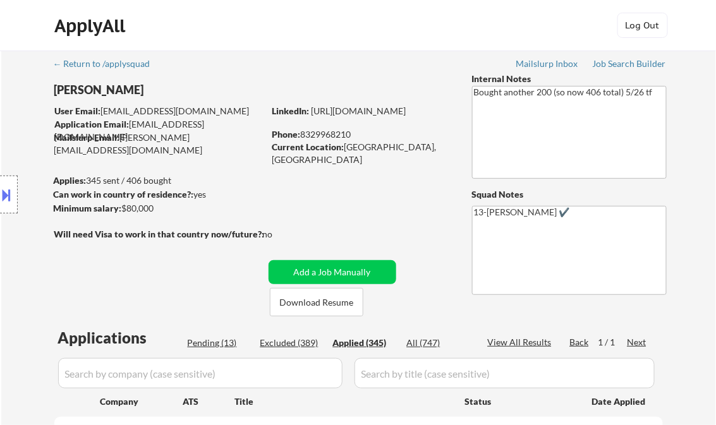
select select ""applied""
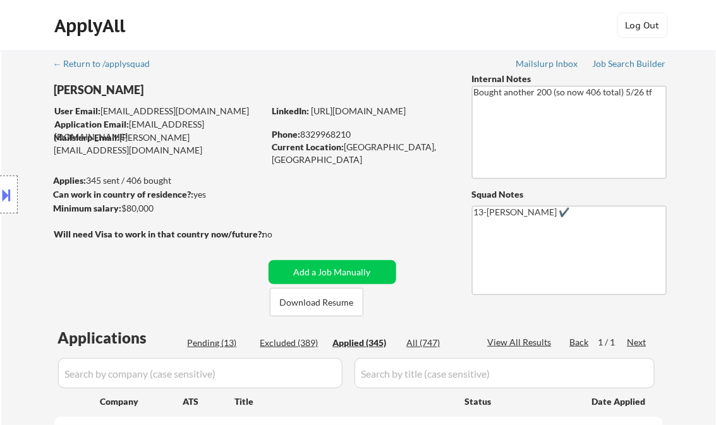
select select ""applied""
click at [530, 342] on div "View All Results" at bounding box center [522, 342] width 68 height 13
select select ""applied""
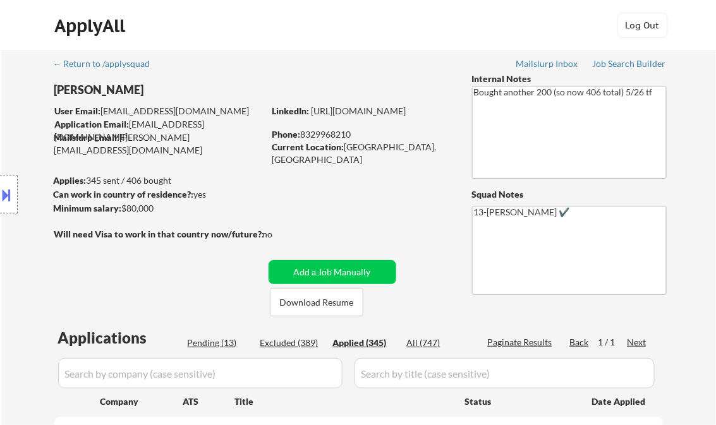
select select ""applied""
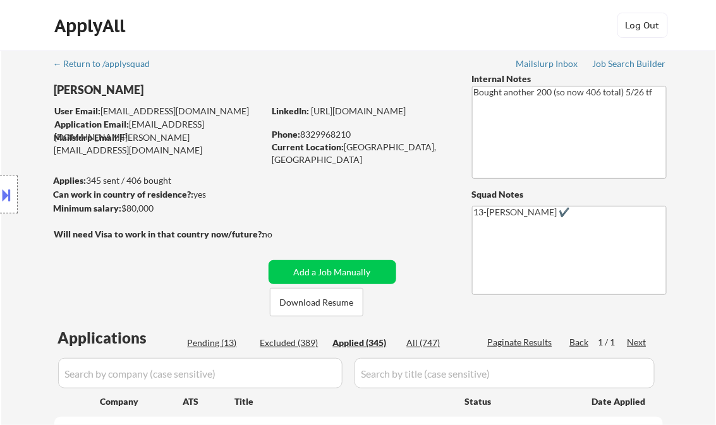
select select ""applied""
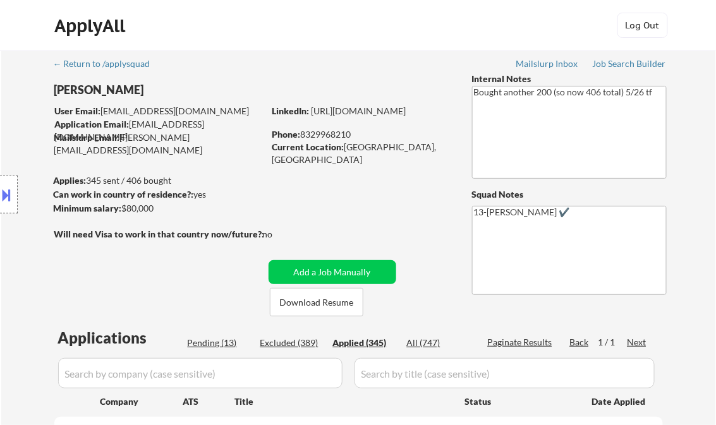
select select ""applied""
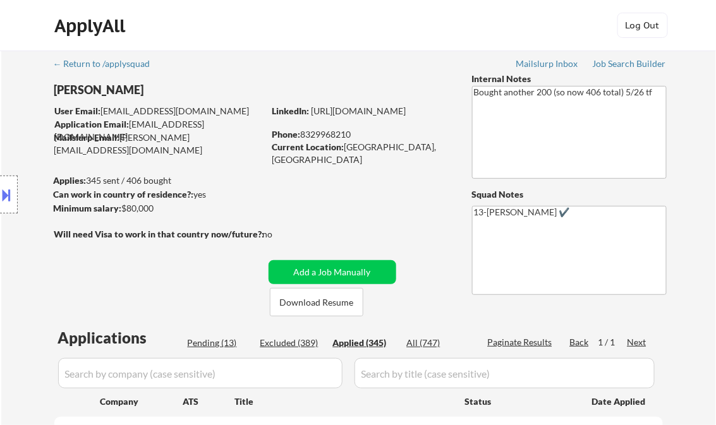
select select ""applied""
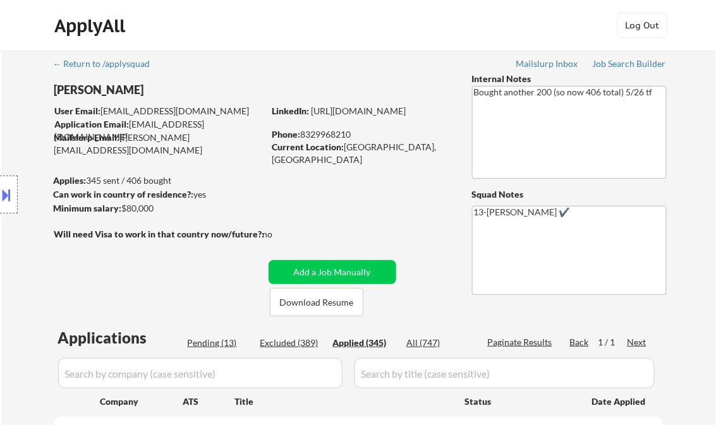
select select ""applied""
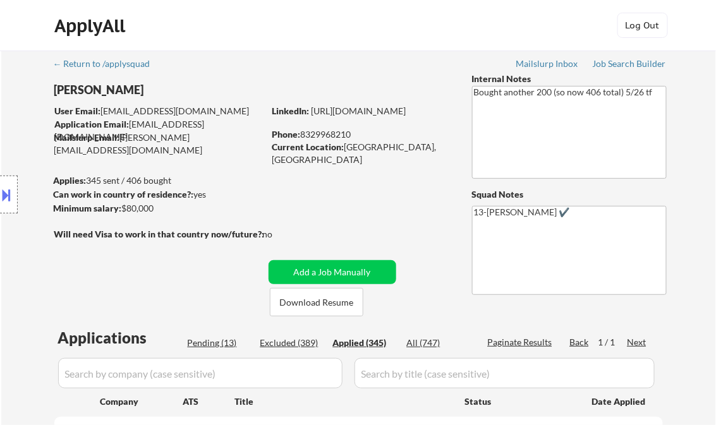
select select ""applied""
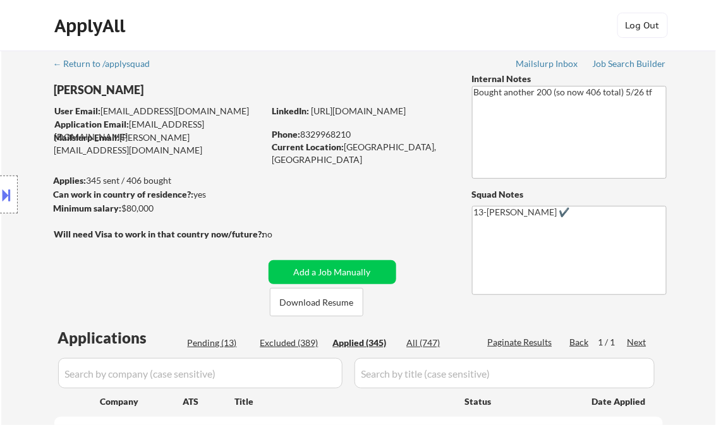
select select ""applied""
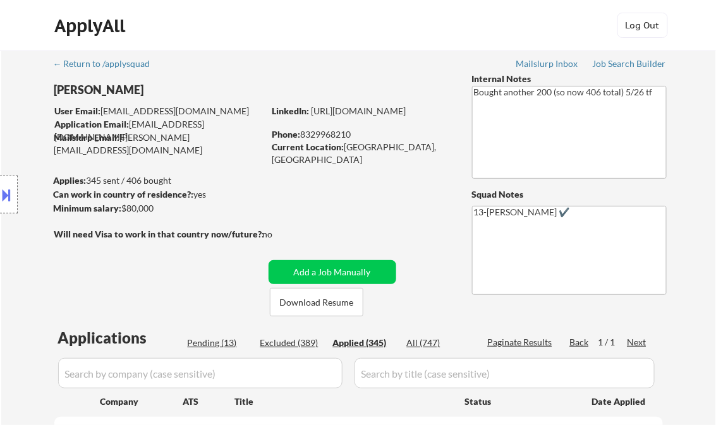
select select ""applied""
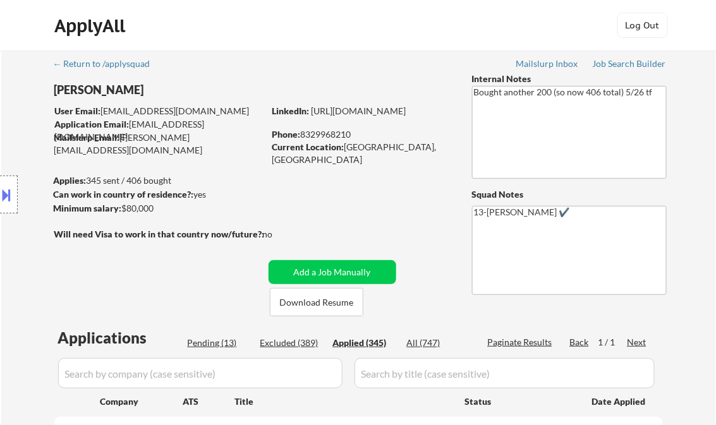
select select ""applied""
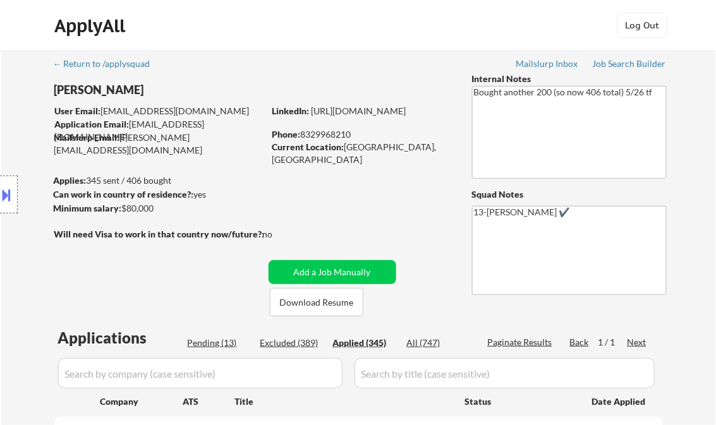
select select ""applied""
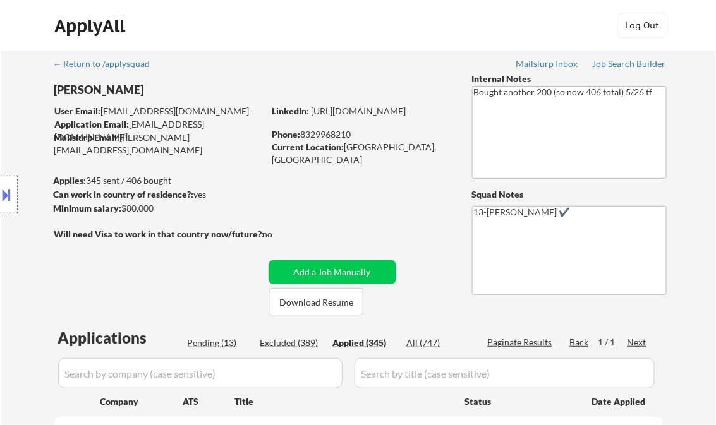
select select ""applied""
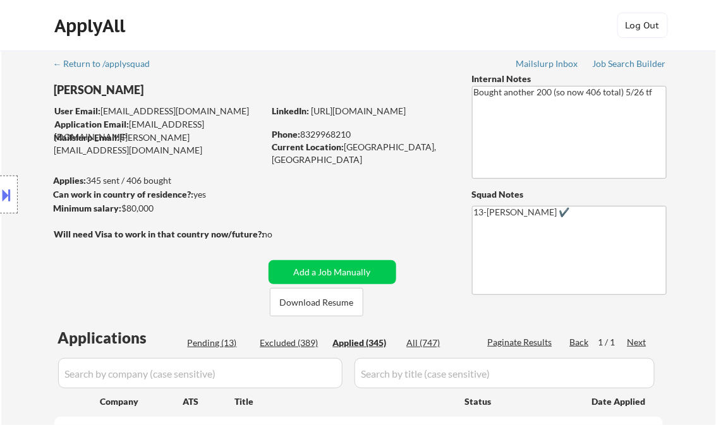
select select ""applied""
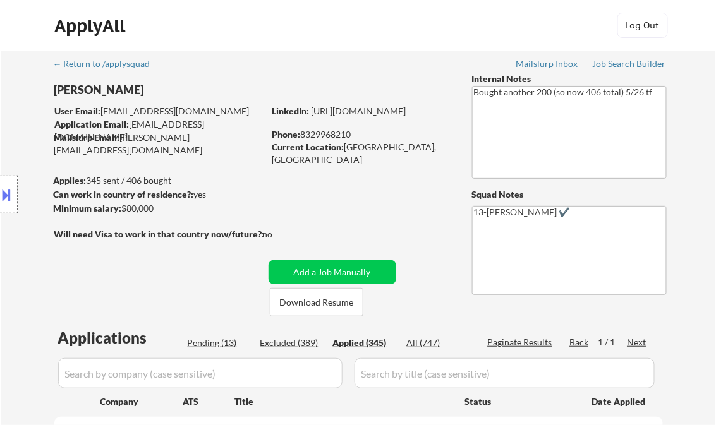
select select ""applied""
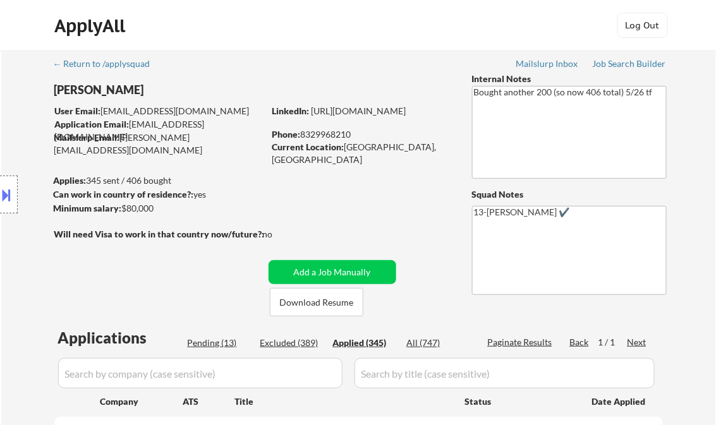
select select ""applied""
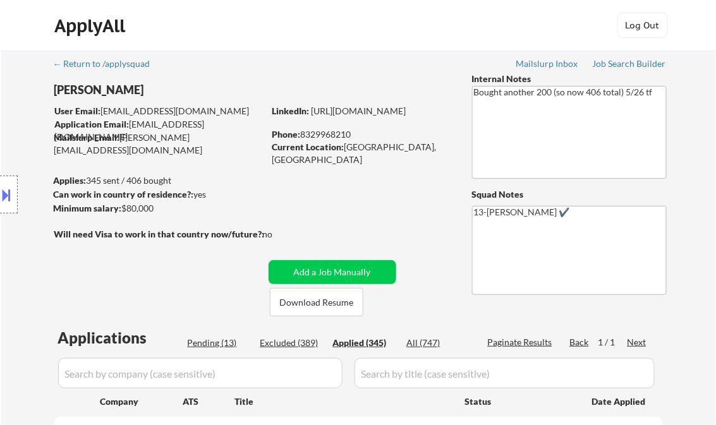
select select ""applied""
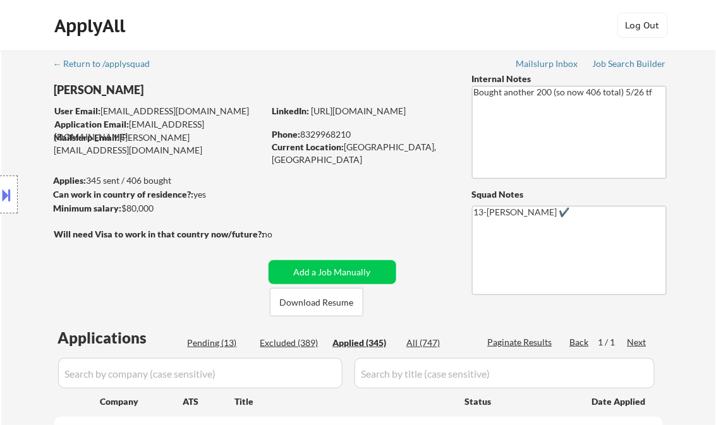
select select ""applied""
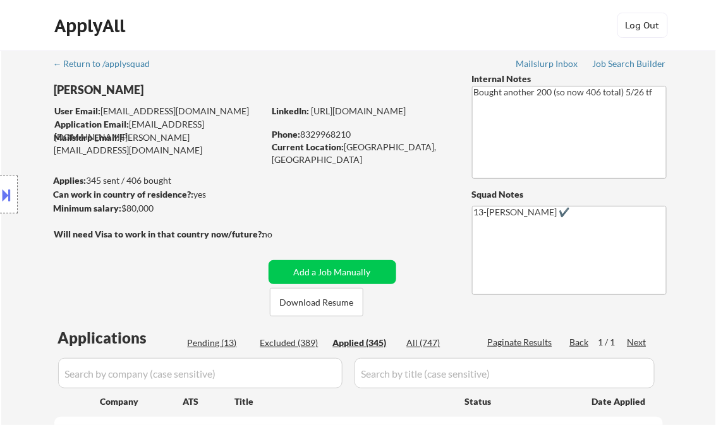
select select ""applied""
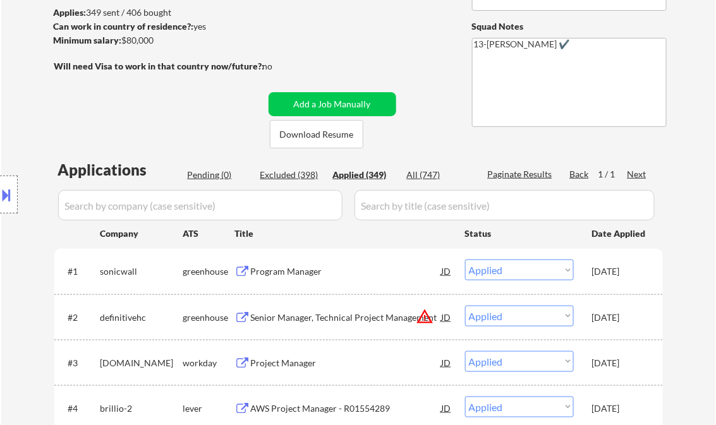
scroll to position [202, 0]
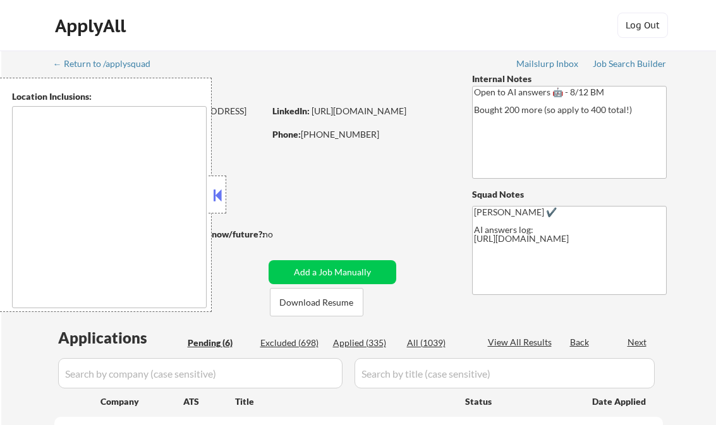
select select ""pending""
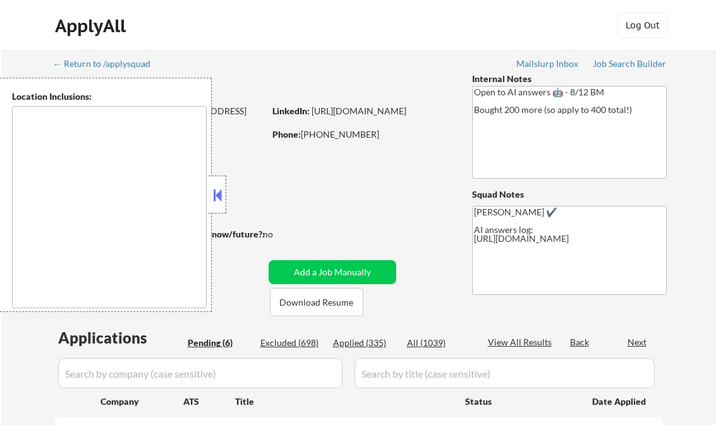
select select ""pending""
type textarea "remote"
click at [218, 204] on button at bounding box center [217, 195] width 14 height 19
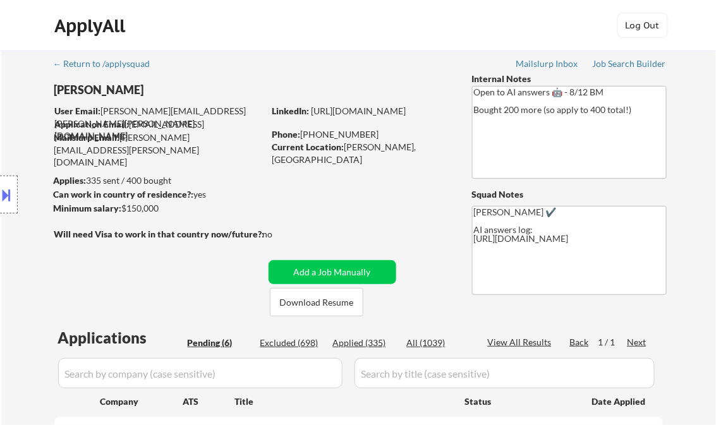
click at [621, 64] on div "Job Search Builder" at bounding box center [630, 63] width 74 height 9
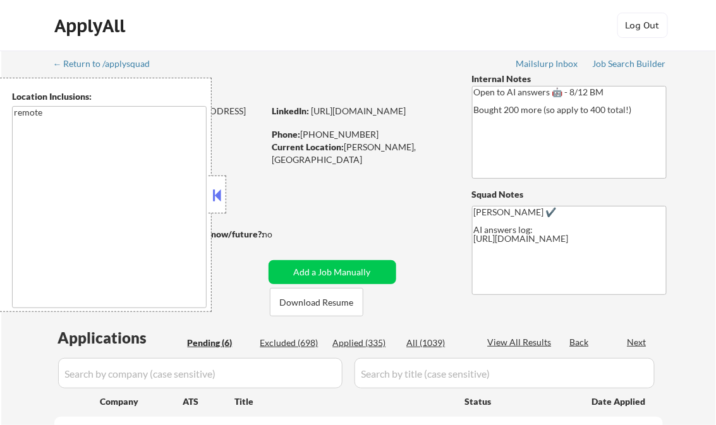
select select ""pending""
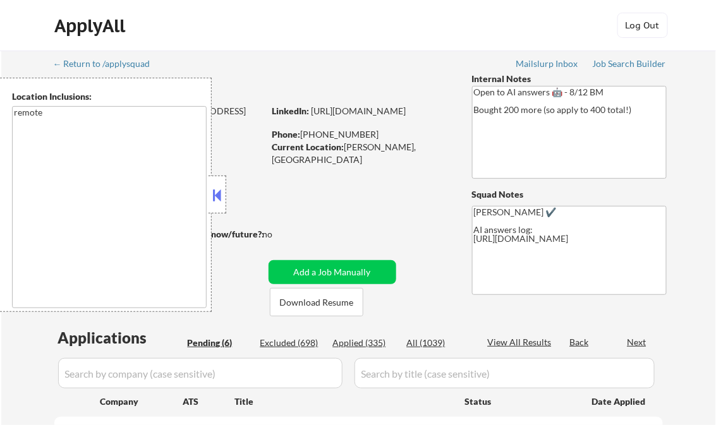
select select ""pending""
click at [215, 189] on button at bounding box center [217, 195] width 14 height 19
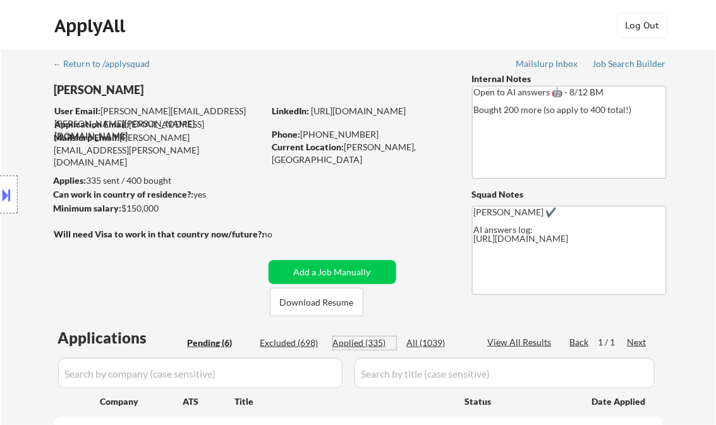
click at [370, 344] on div "Applied (335)" at bounding box center [364, 343] width 63 height 13
click at [521, 343] on div "View All Results" at bounding box center [522, 342] width 68 height 13
select select ""applied""
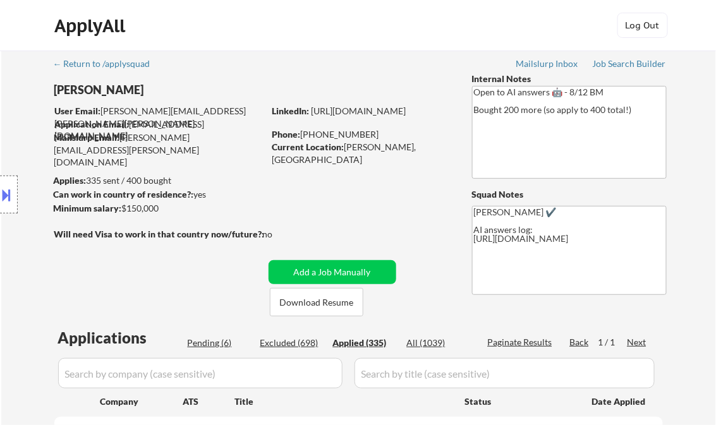
select select ""applied""
click at [445, 180] on div "← Return to /applysquad Mailslurp Inbox Job Search Builder [PERSON_NAME] User E…" at bounding box center [359, 409] width 631 height 716
select select ""applied""
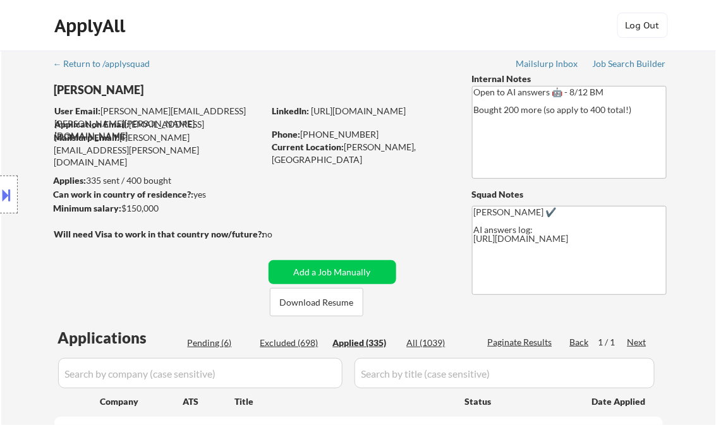
select select ""applied""
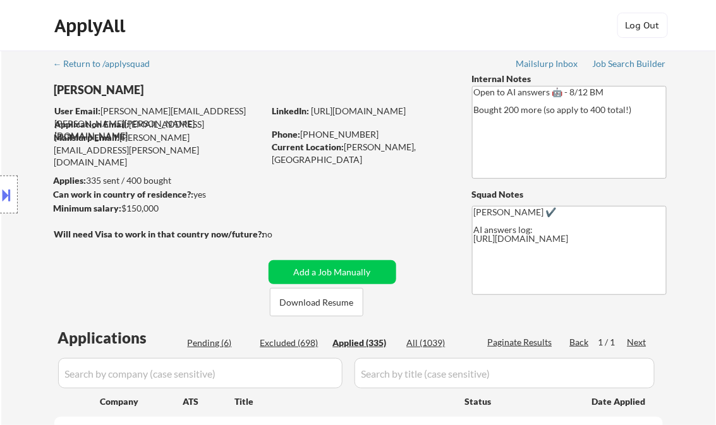
select select ""applied""
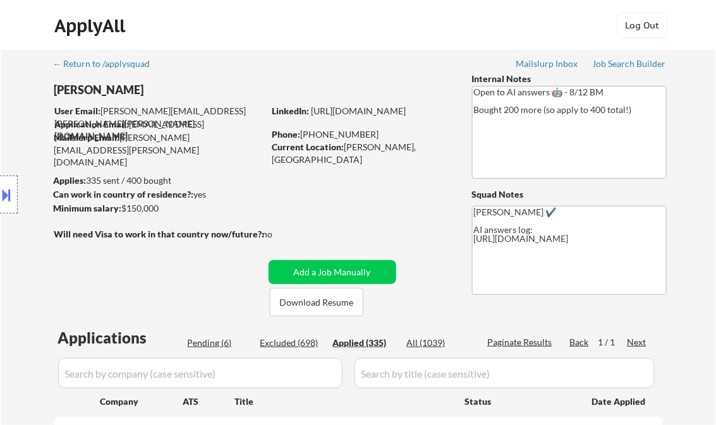
select select ""applied""
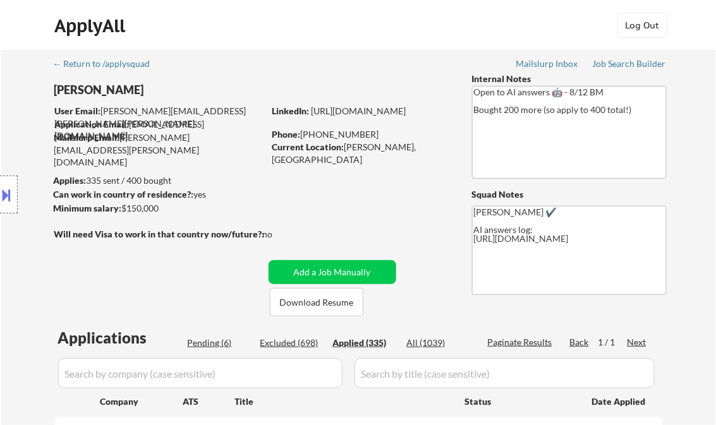
select select ""applied""
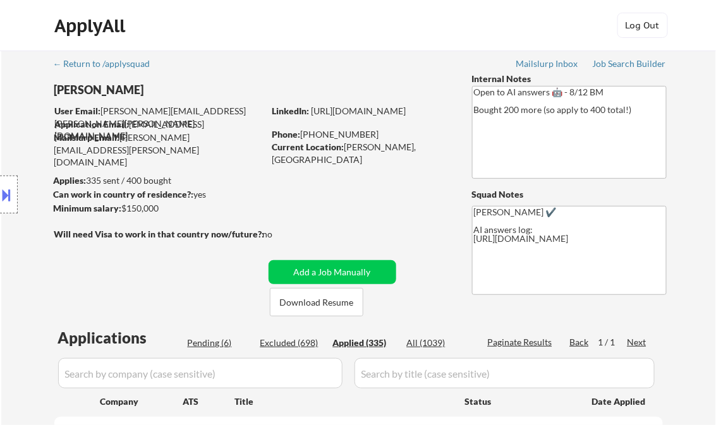
select select ""applied""
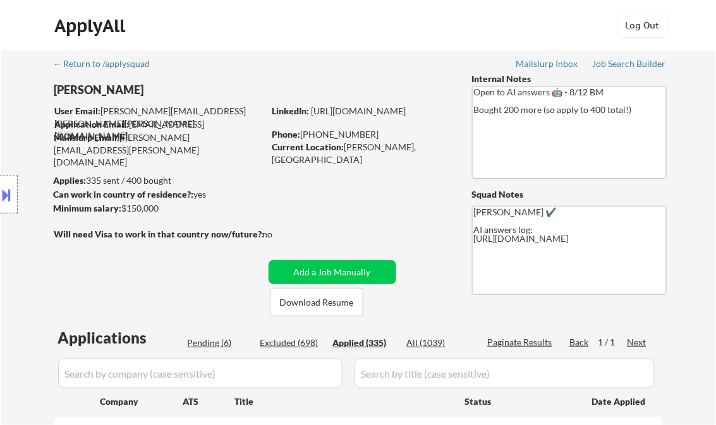
select select ""applied""
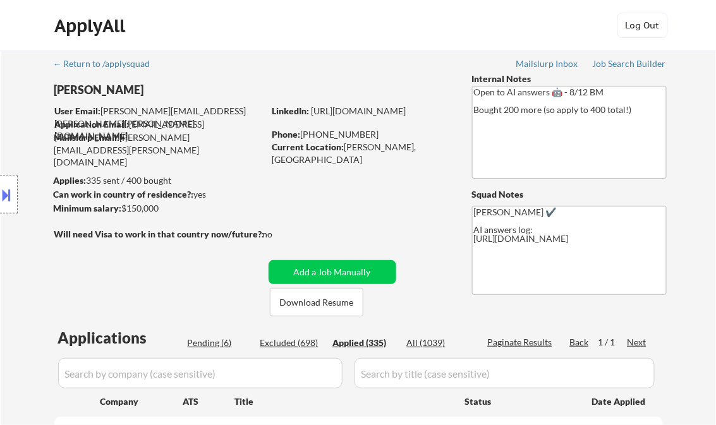
select select ""applied""
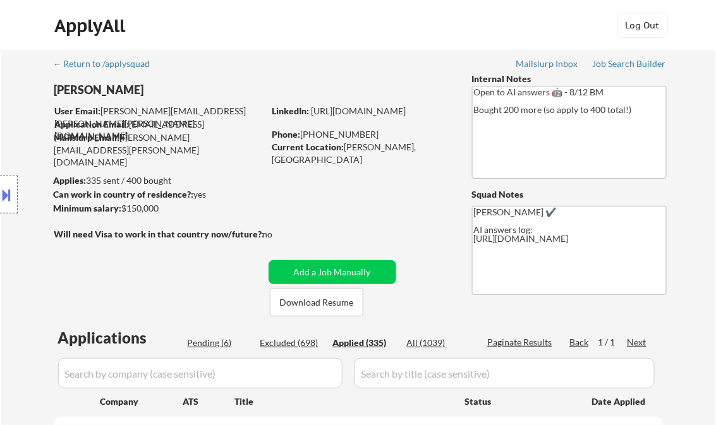
select select ""applied""
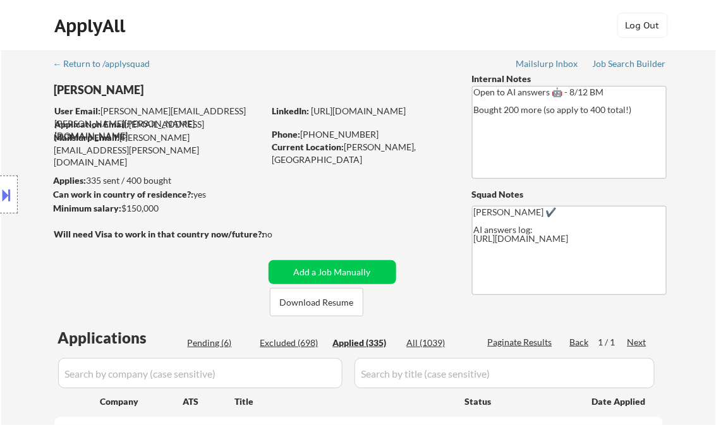
select select ""applied""
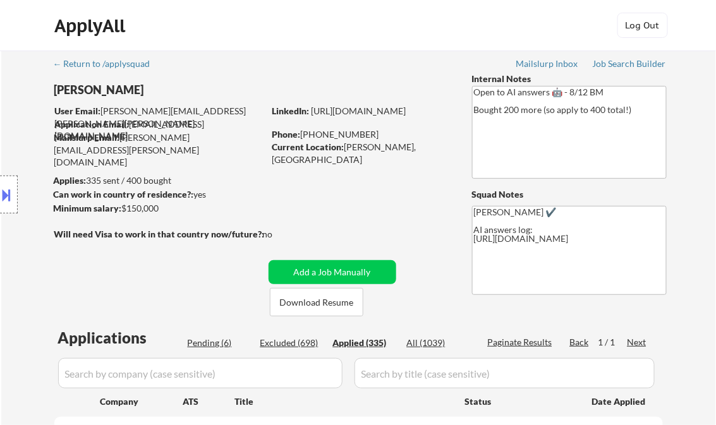
select select ""applied""
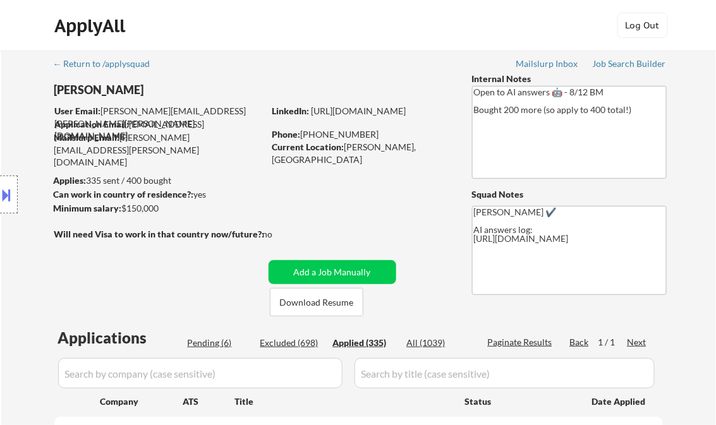
select select ""applied""
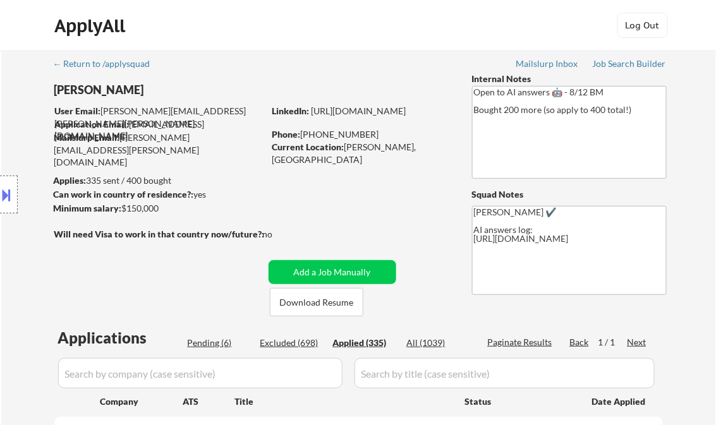
select select ""applied""
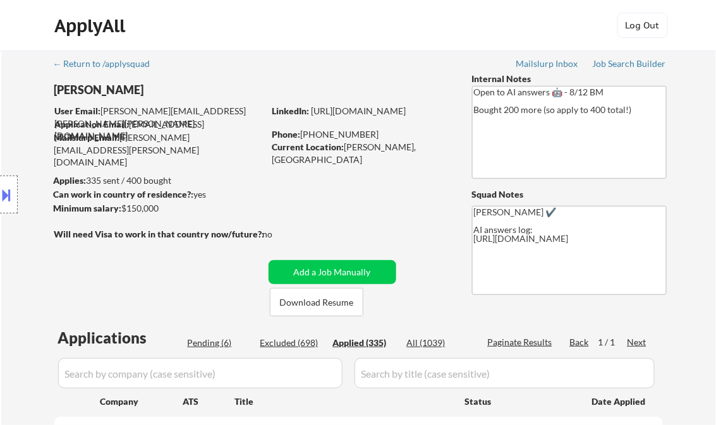
select select ""applied""
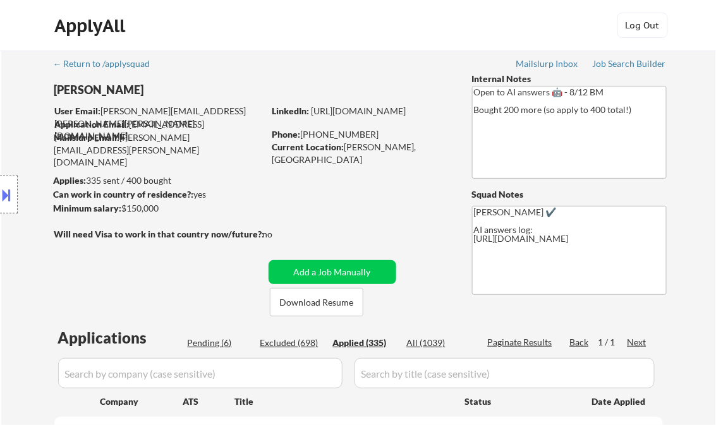
select select ""applied""
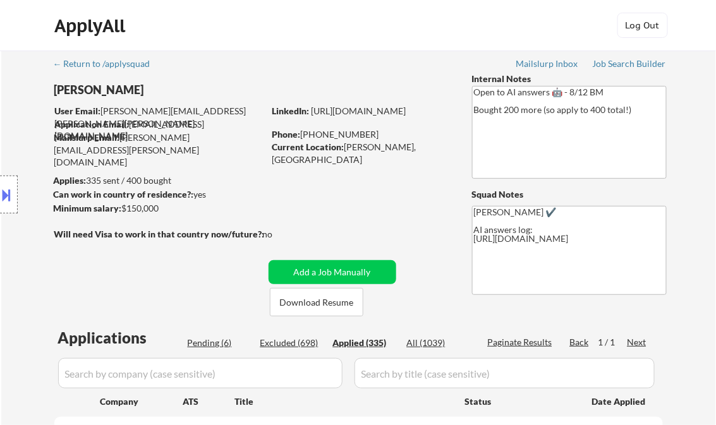
select select ""applied""
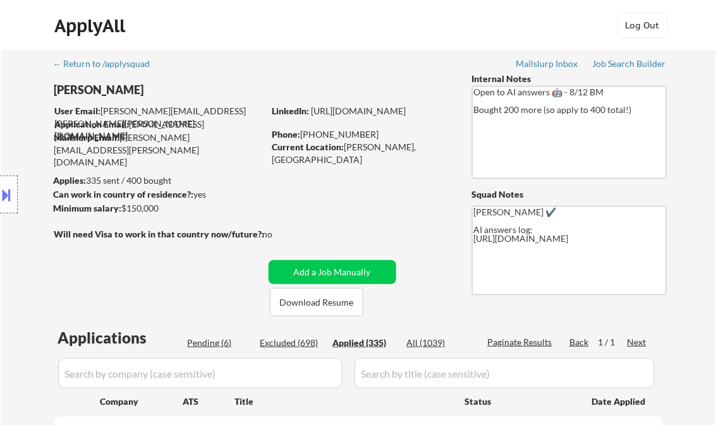
select select ""applied""
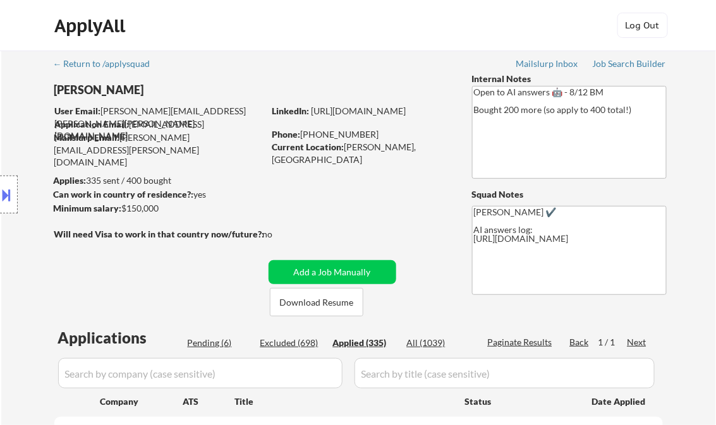
select select ""applied""
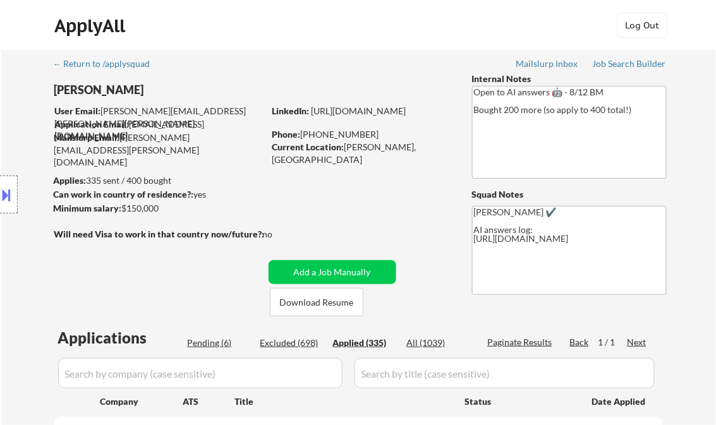
select select ""applied""
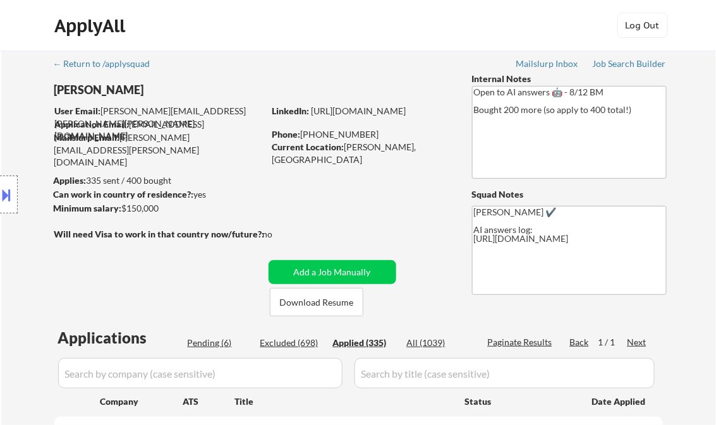
select select ""applied""
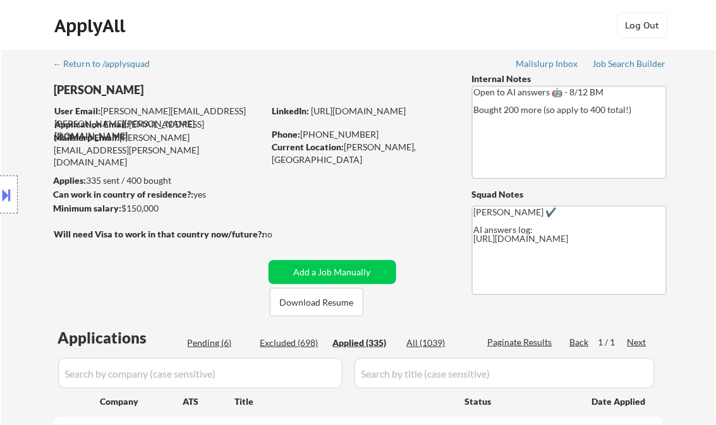
select select ""applied""
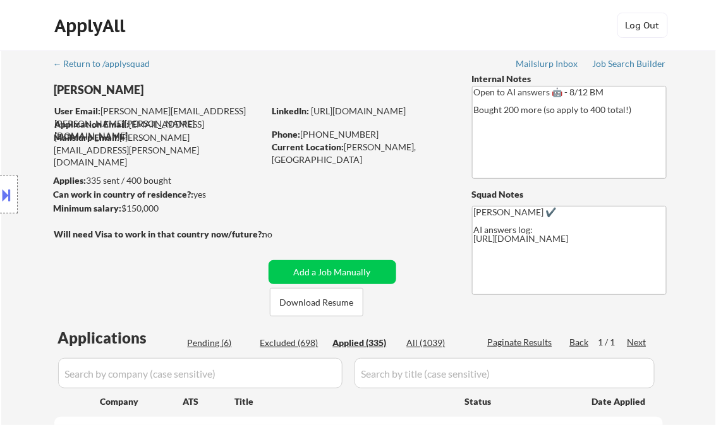
select select ""applied""
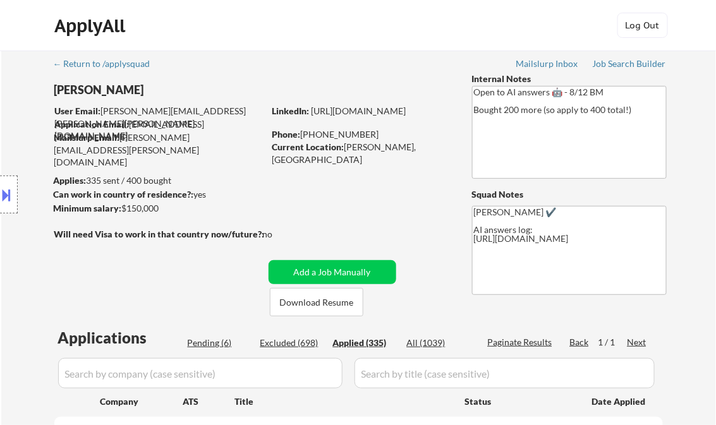
select select ""applied""
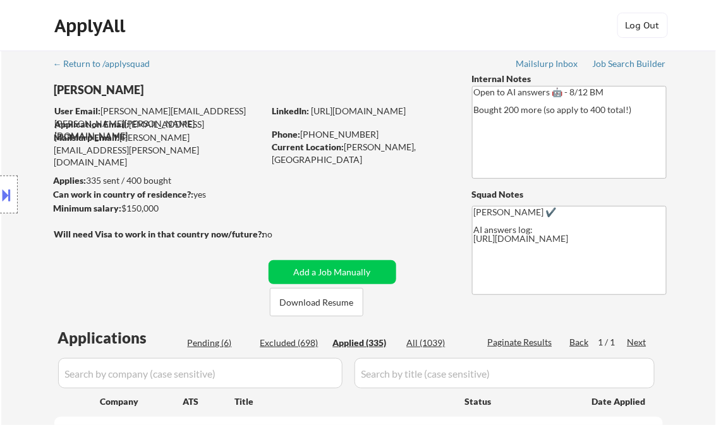
select select ""applied""
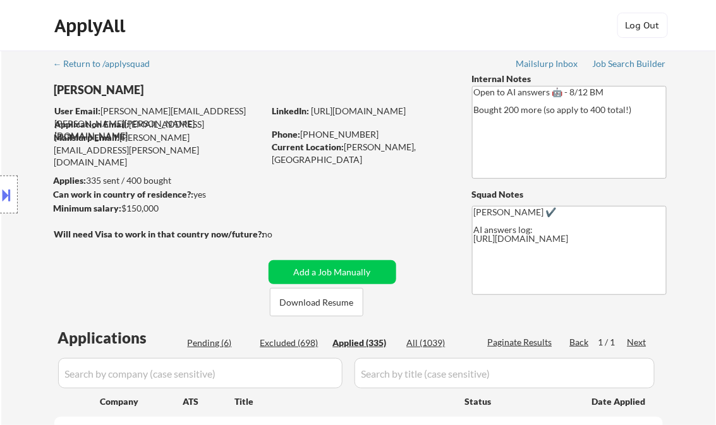
select select ""applied""
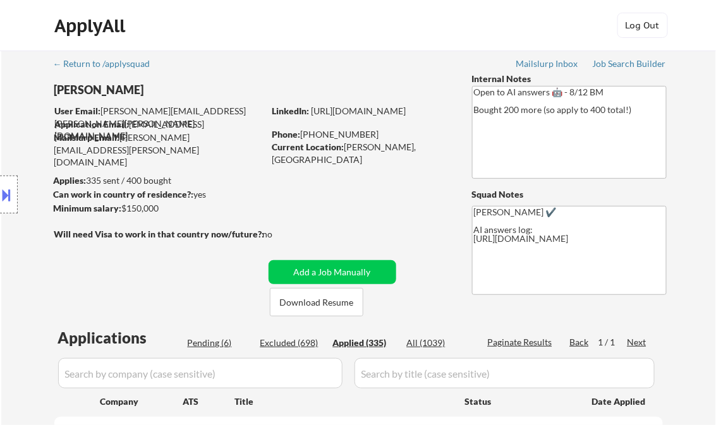
select select ""applied""
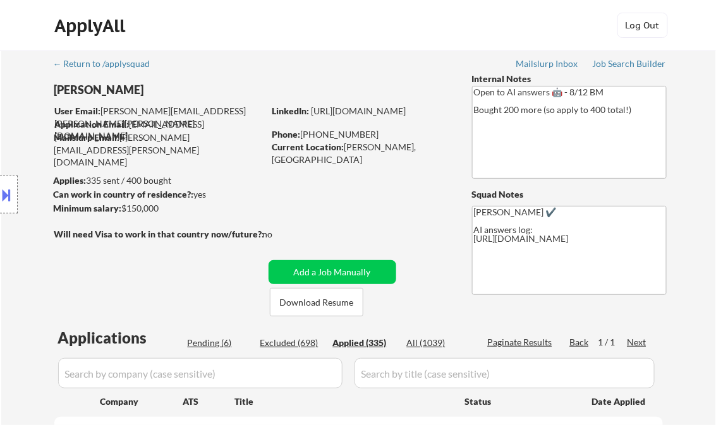
select select ""applied""
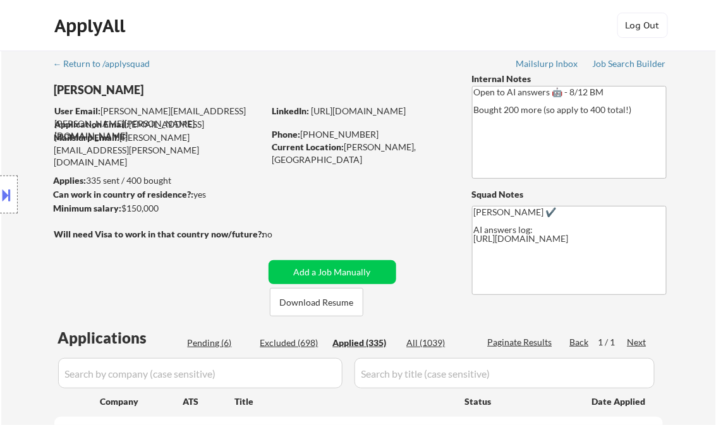
select select ""applied""
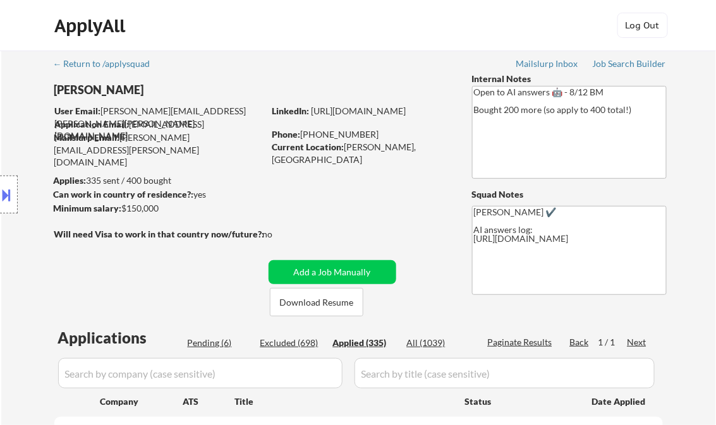
select select ""applied""
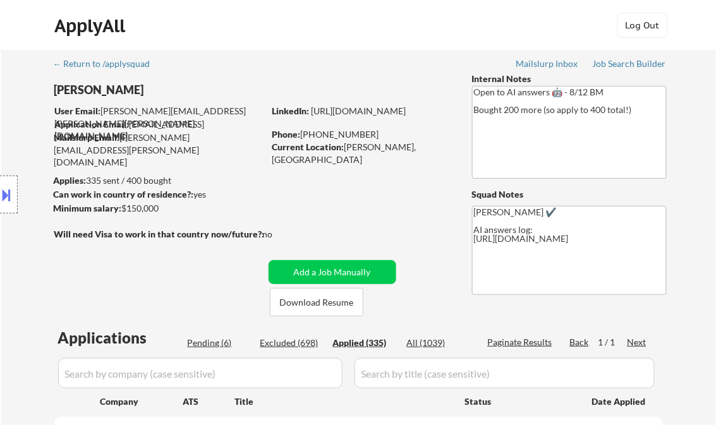
select select ""applied""
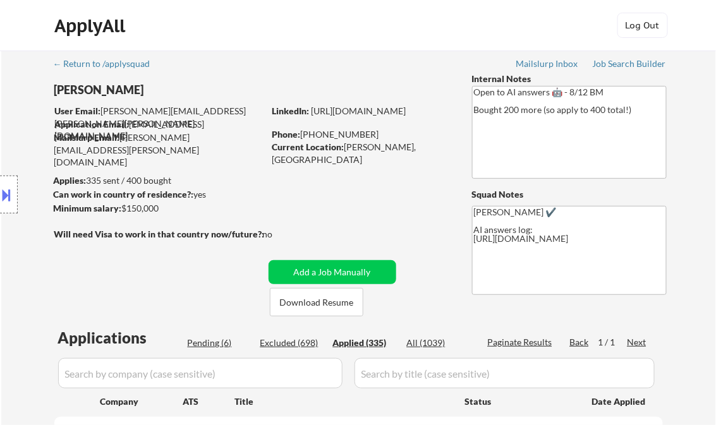
select select ""applied""
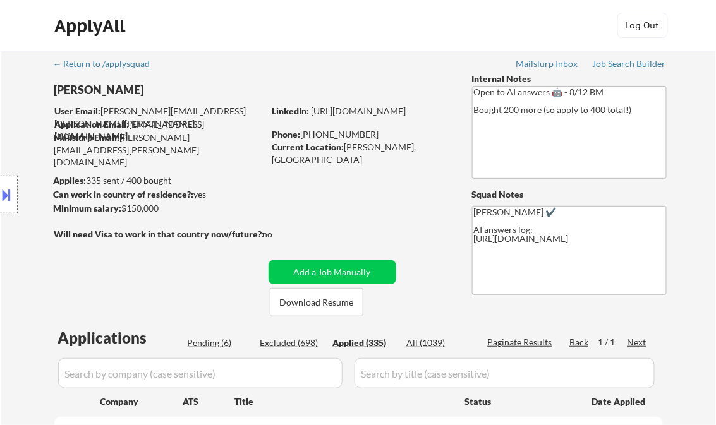
select select ""applied""
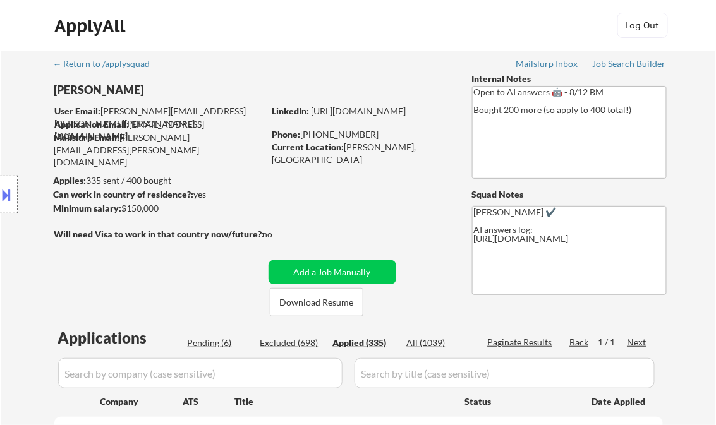
select select ""applied""
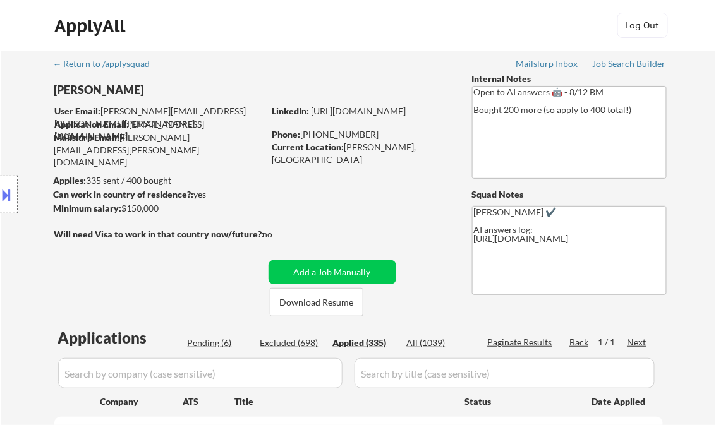
select select ""applied""
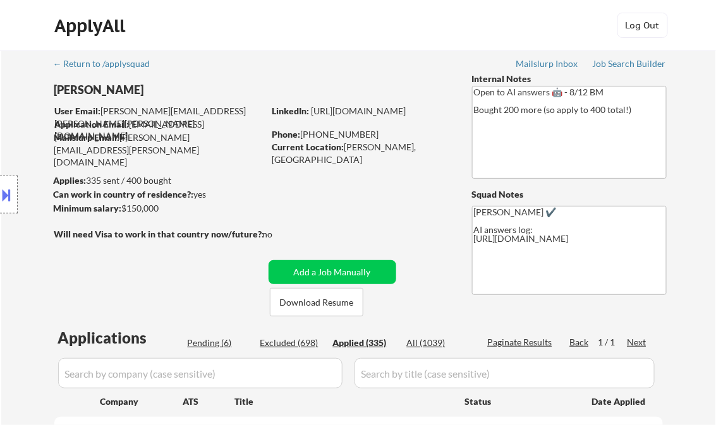
select select ""applied""
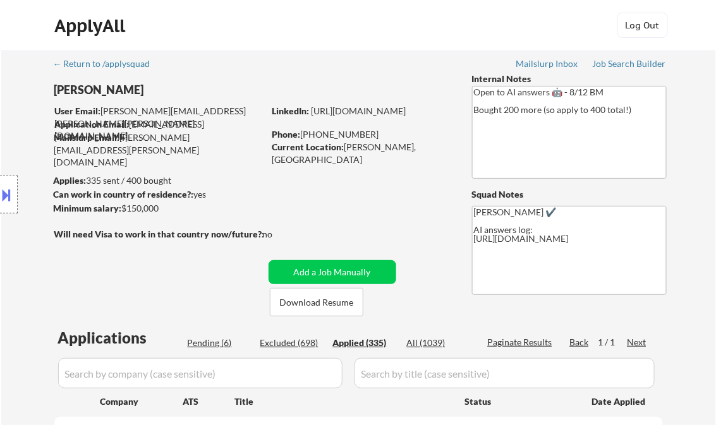
select select ""applied""
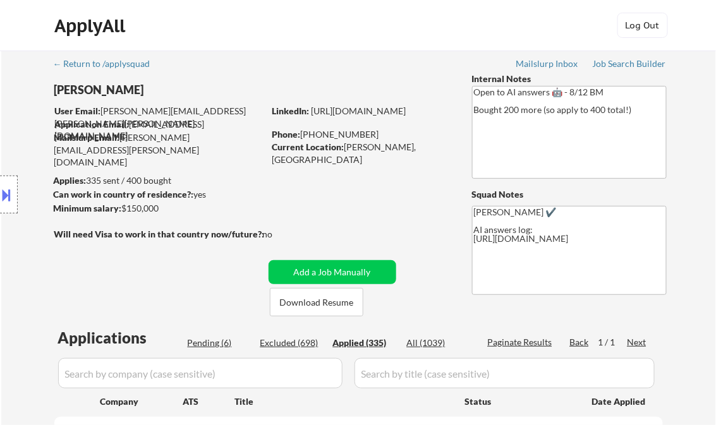
select select ""applied""
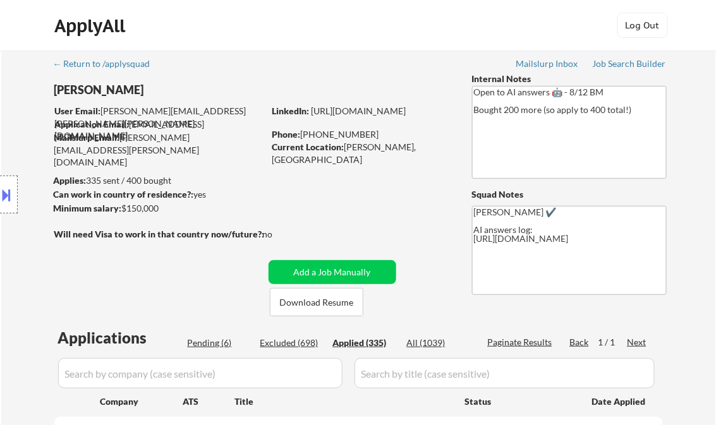
select select ""applied""
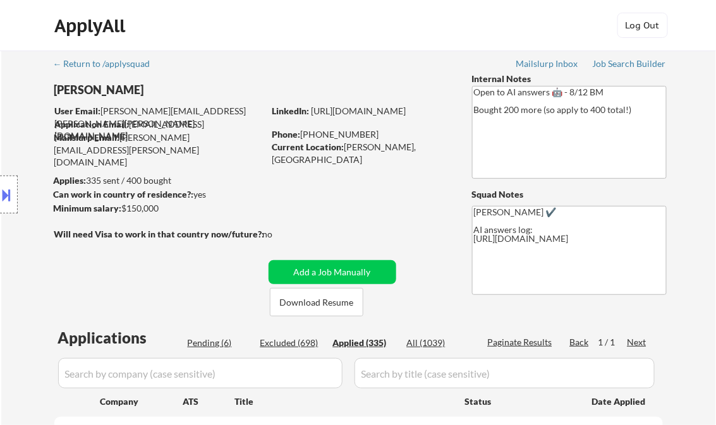
select select ""applied""
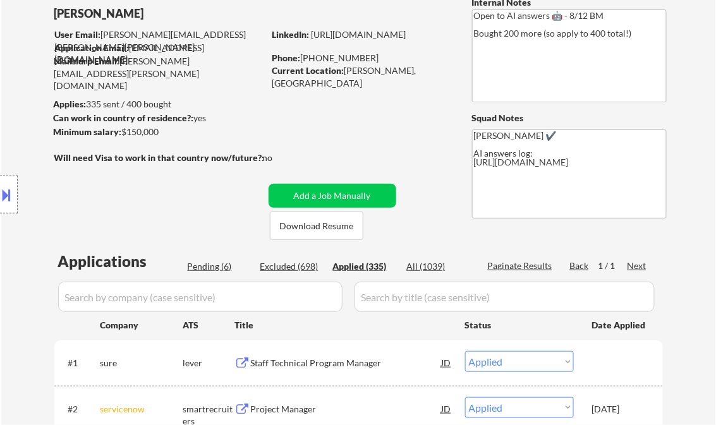
scroll to position [203, 0]
